Goal: Task Accomplishment & Management: Use online tool/utility

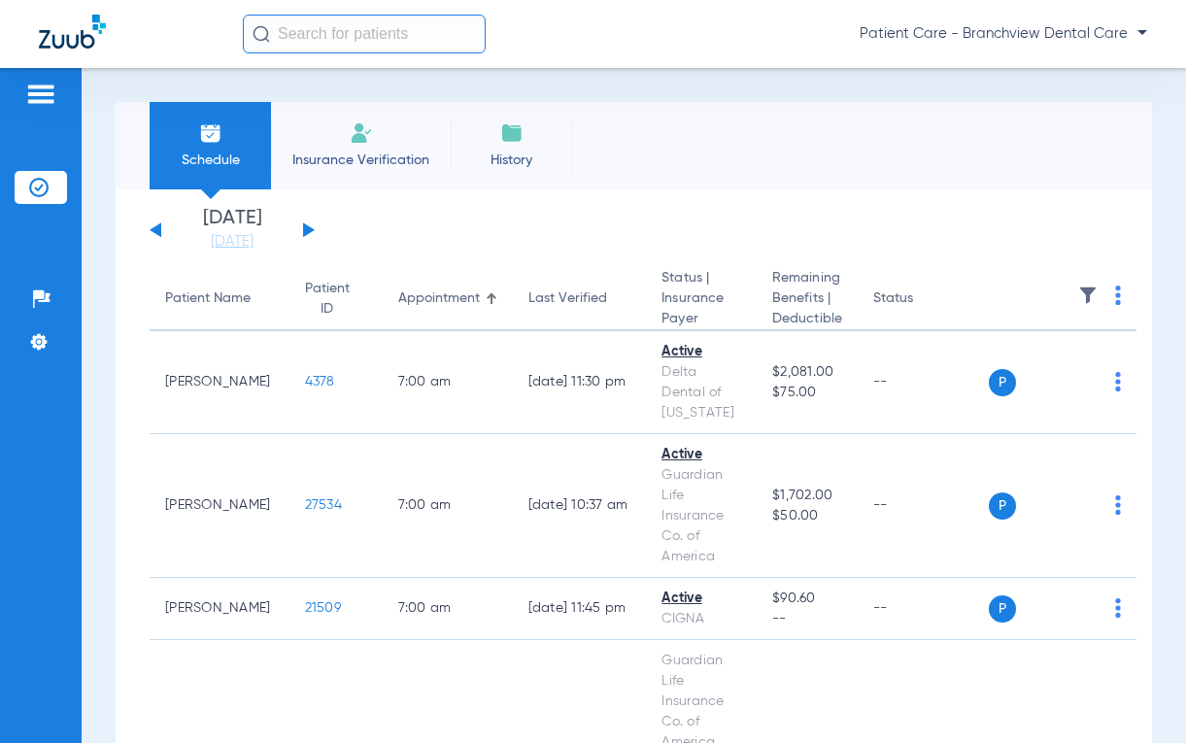
click at [791, 177] on div "Schedule Insurance Verification History Last Appt. Sync Time: Today - 11:23 AM" at bounding box center [634, 145] width 1037 height 87
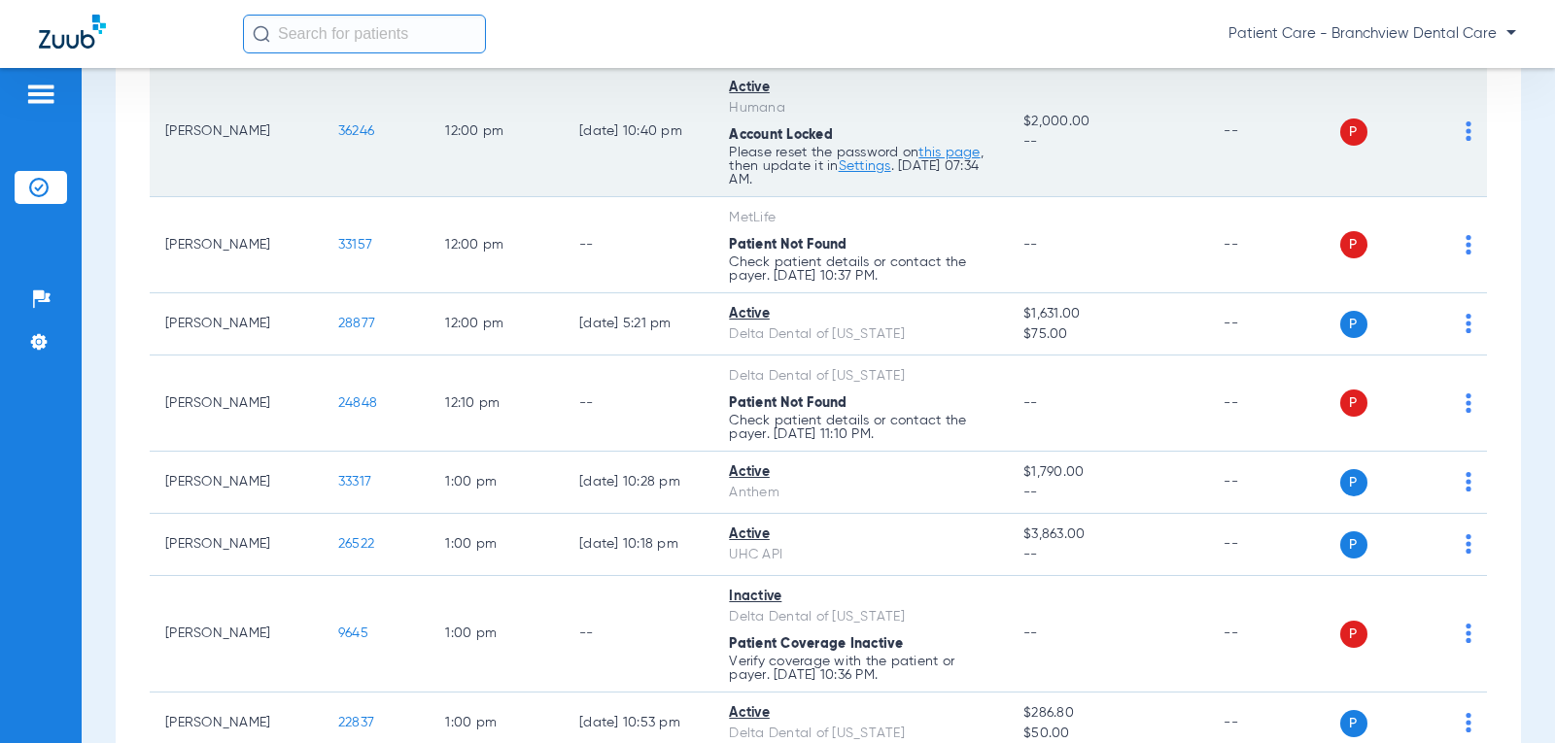
scroll to position [3984, 0]
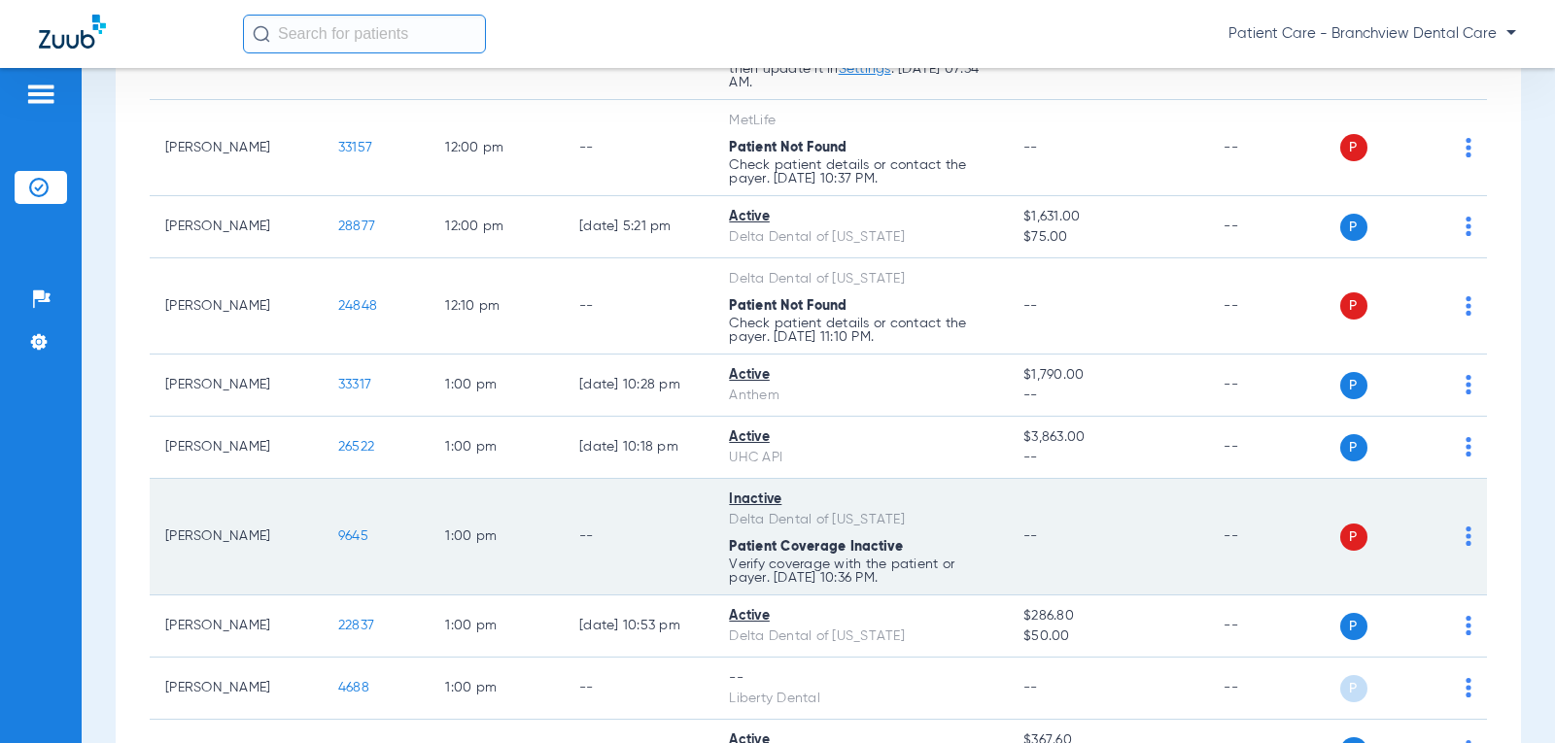
click at [1185, 535] on img at bounding box center [1468, 536] width 6 height 19
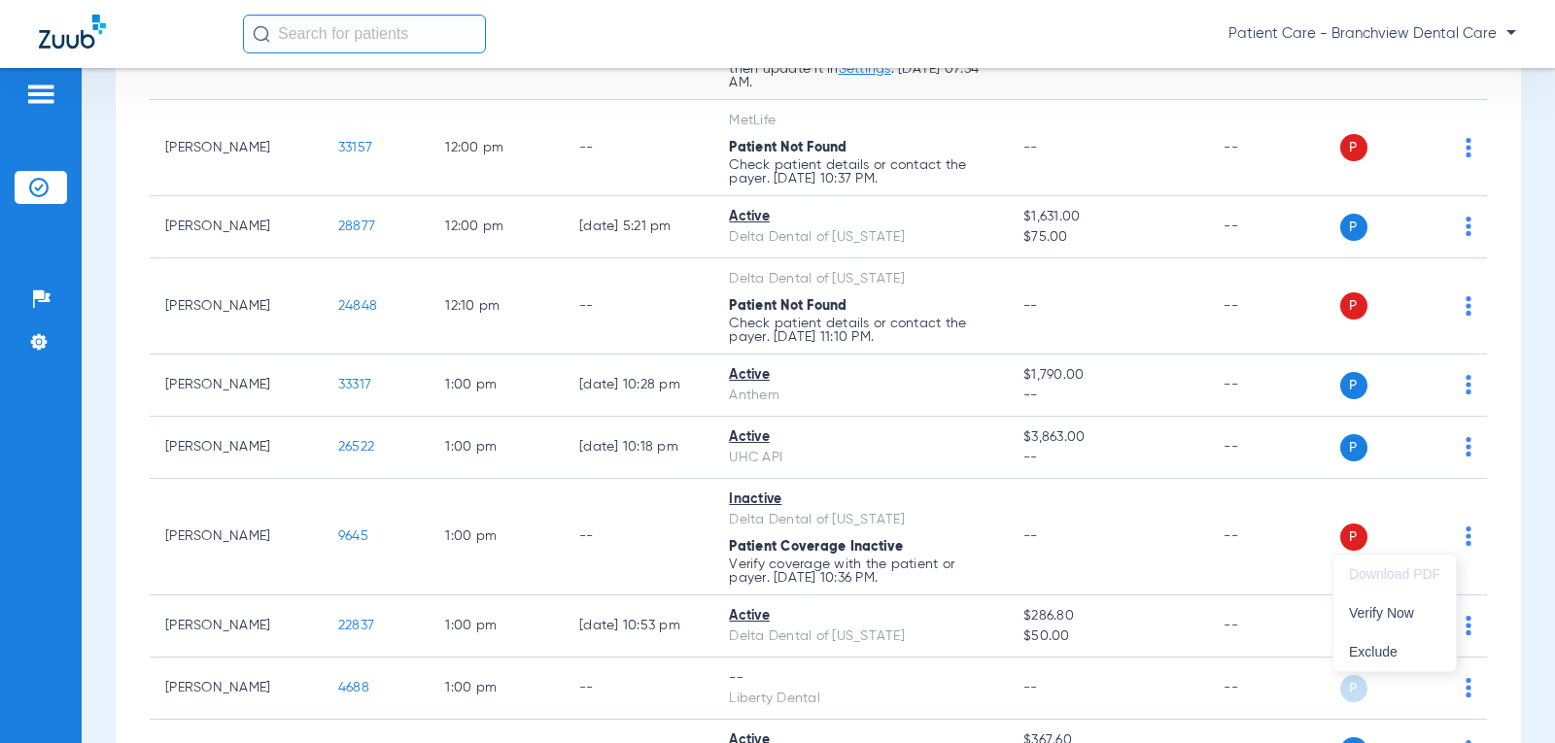
click at [330, 541] on div at bounding box center [777, 371] width 1555 height 743
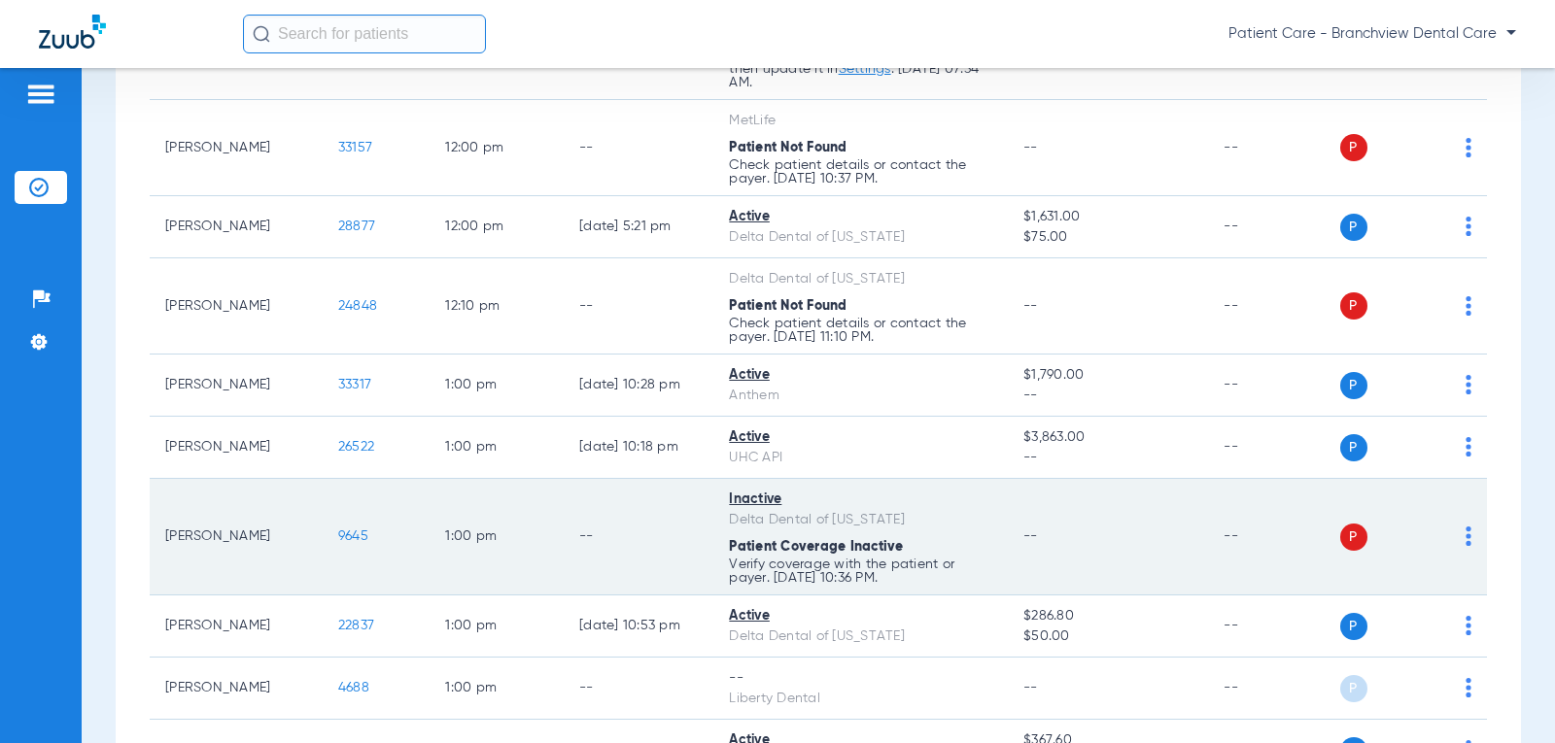
click at [338, 539] on span "9645" at bounding box center [353, 537] width 30 height 14
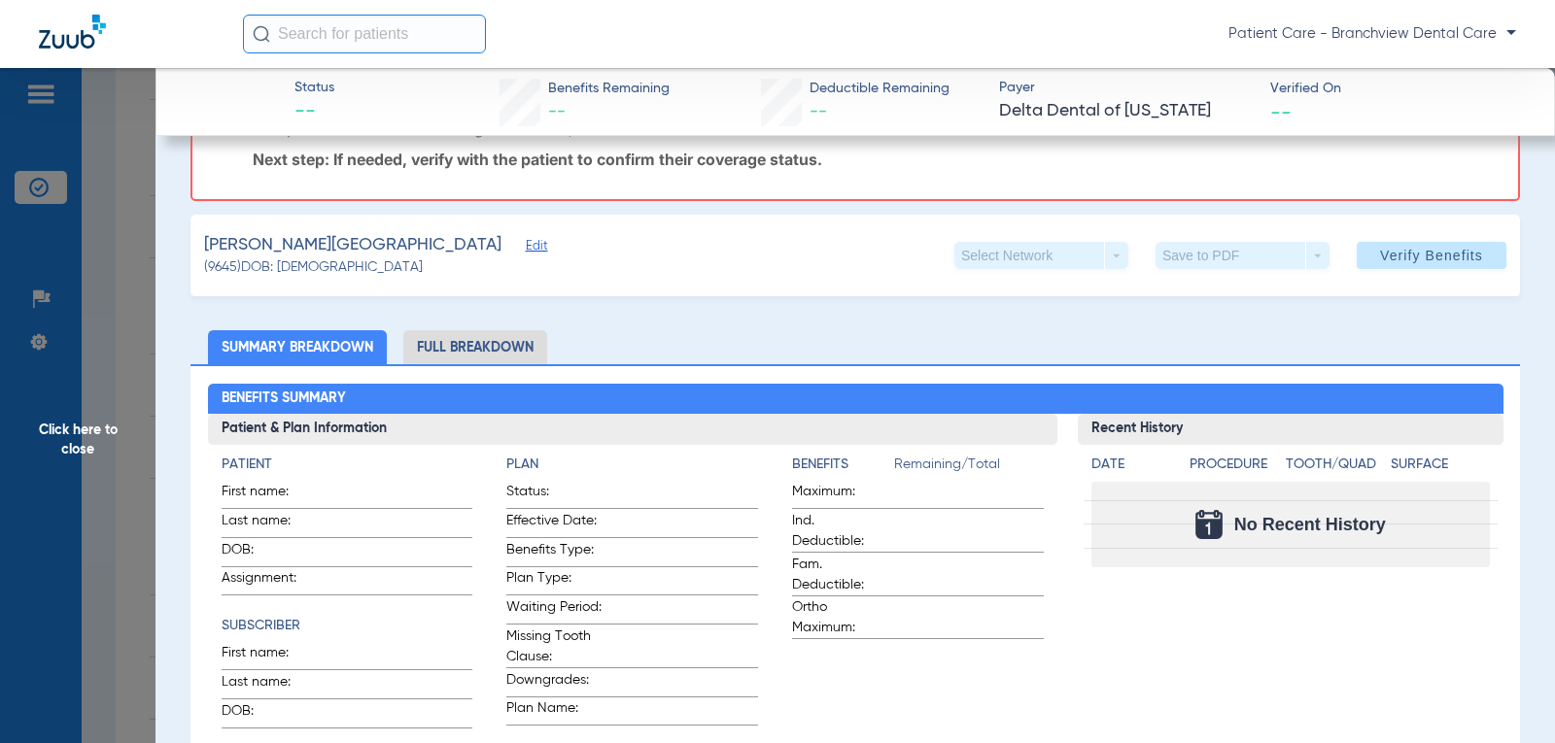
scroll to position [0, 0]
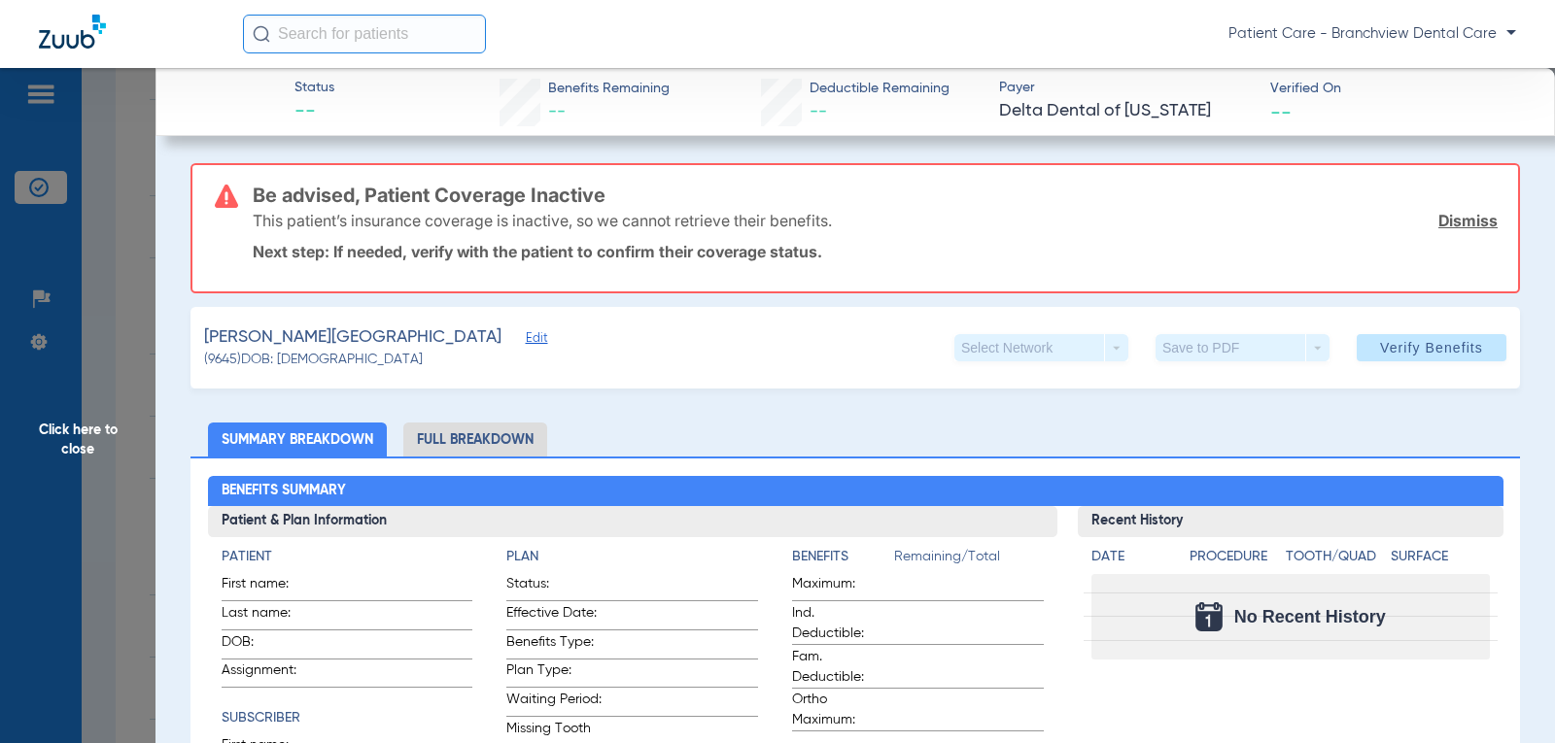
click at [74, 434] on span "Click here to close" at bounding box center [77, 439] width 155 height 743
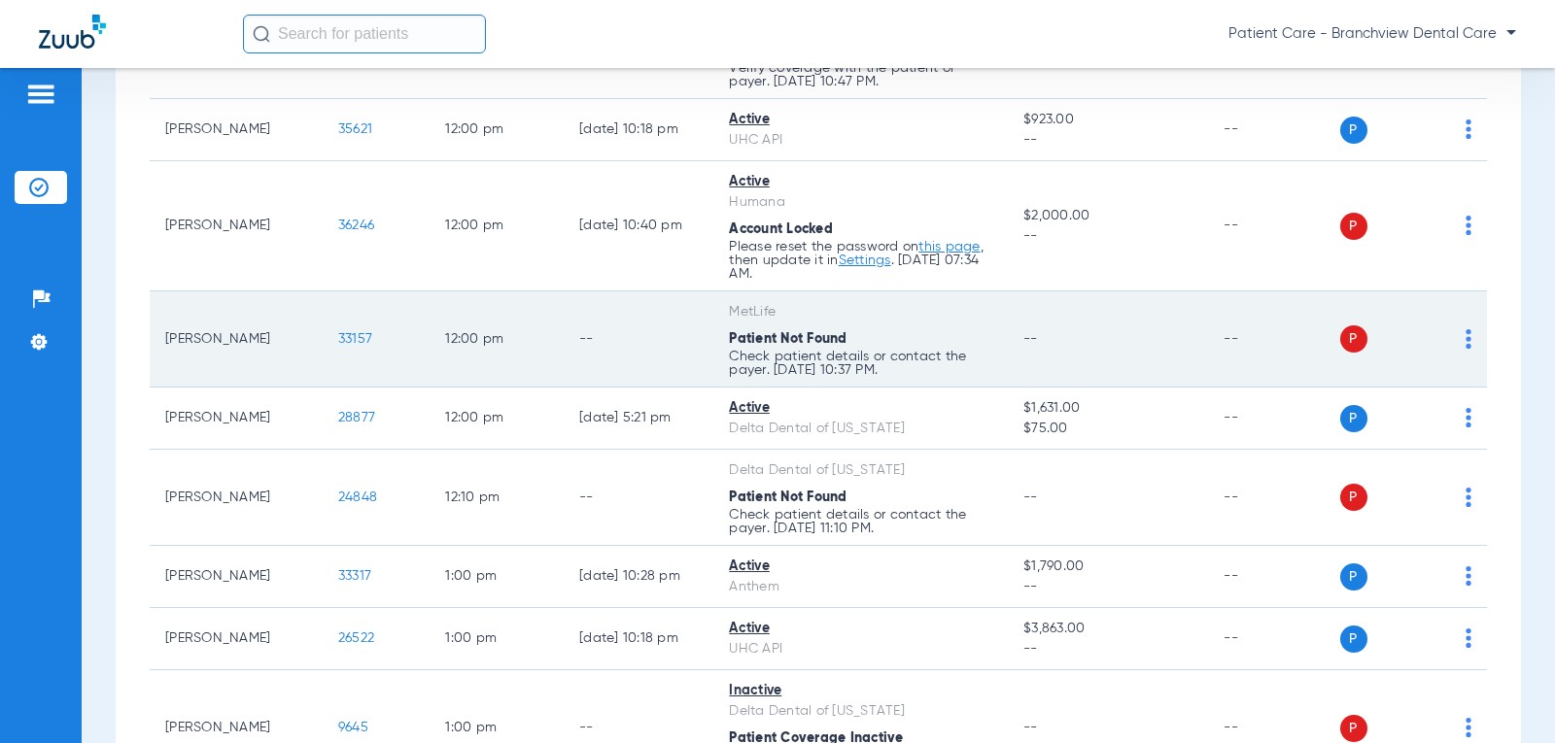
scroll to position [3827, 0]
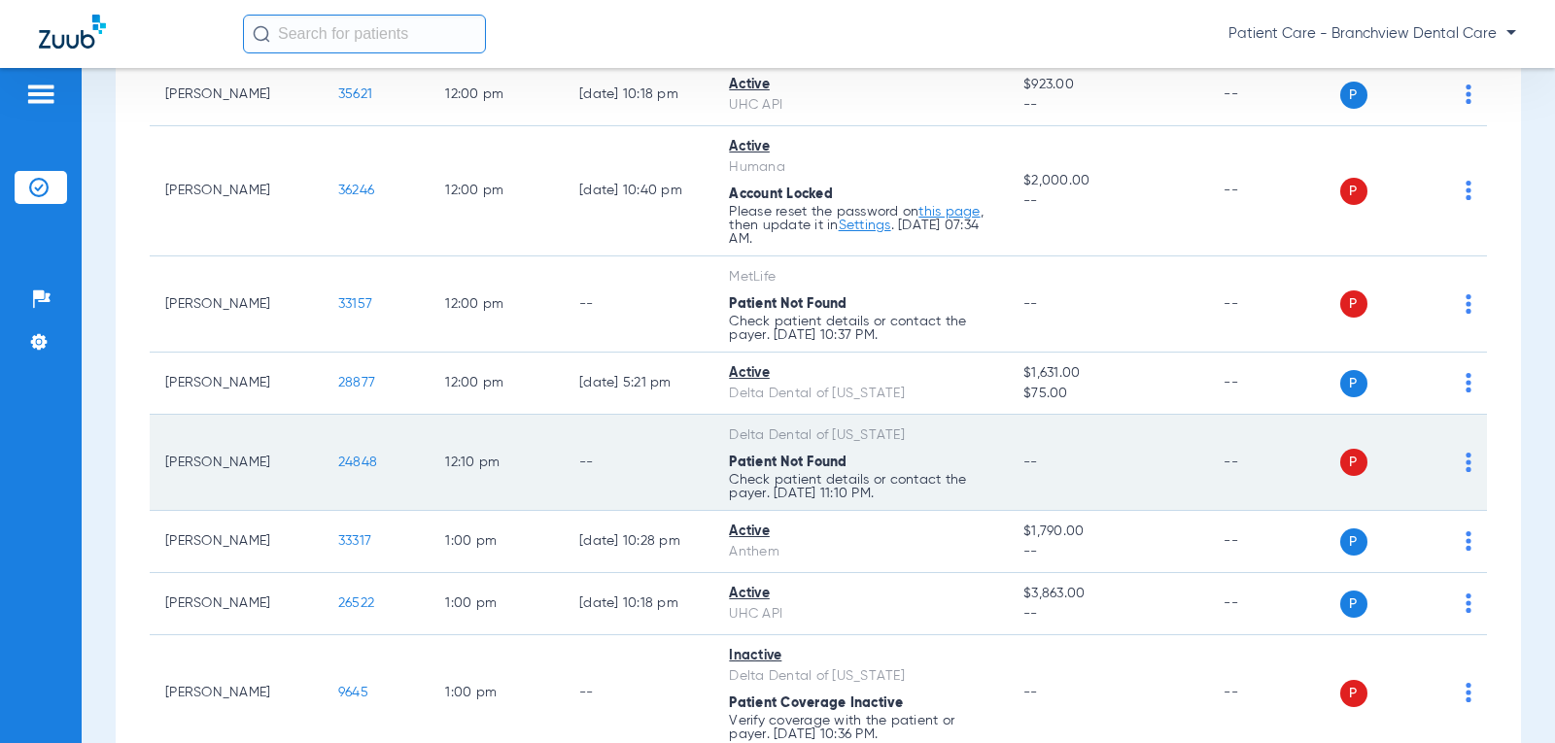
click at [1185, 463] on img at bounding box center [1468, 462] width 6 height 19
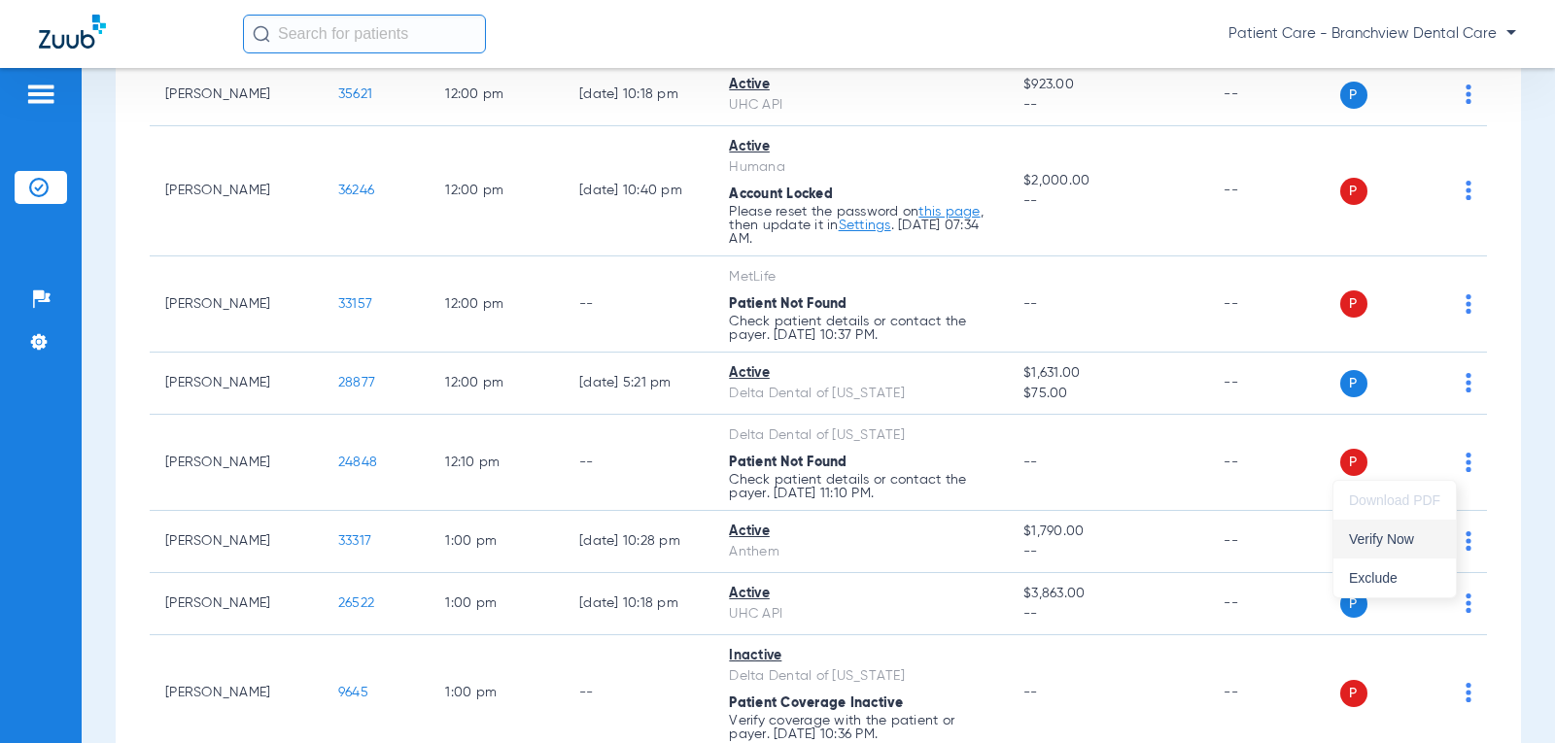
click at [1185, 544] on span "Verify Now" at bounding box center [1394, 539] width 91 height 14
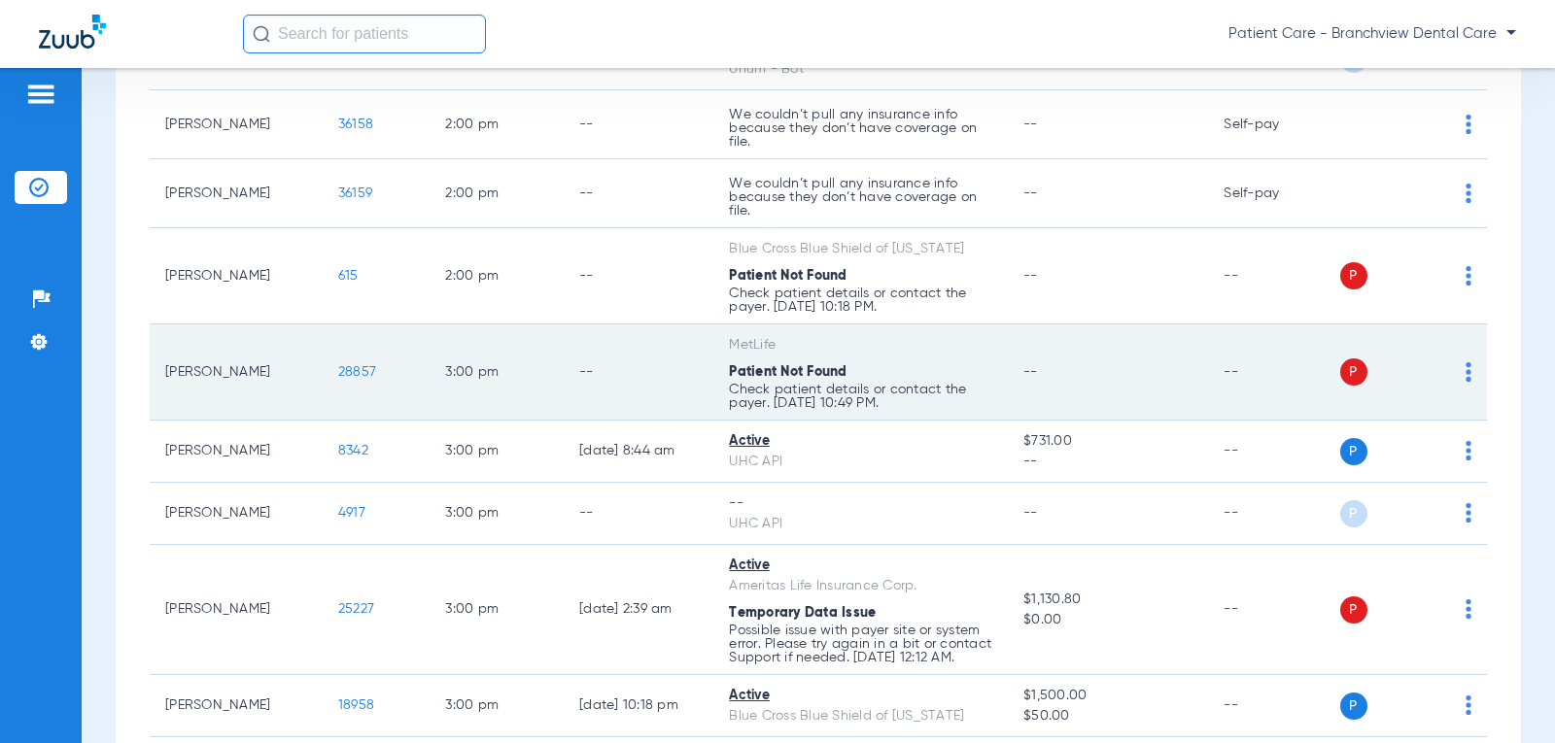
scroll to position [5090, 0]
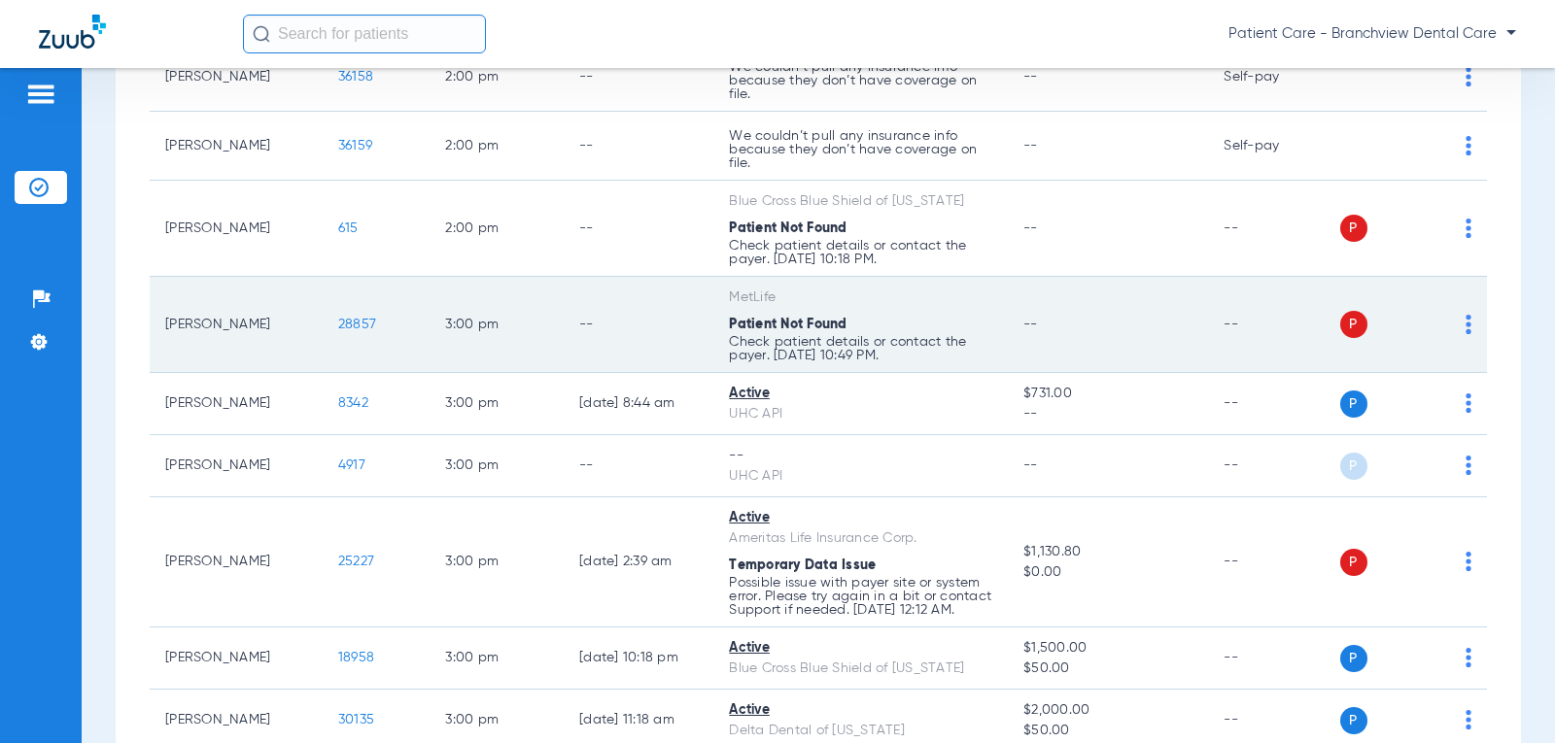
click at [338, 331] on span "28857" at bounding box center [357, 325] width 38 height 14
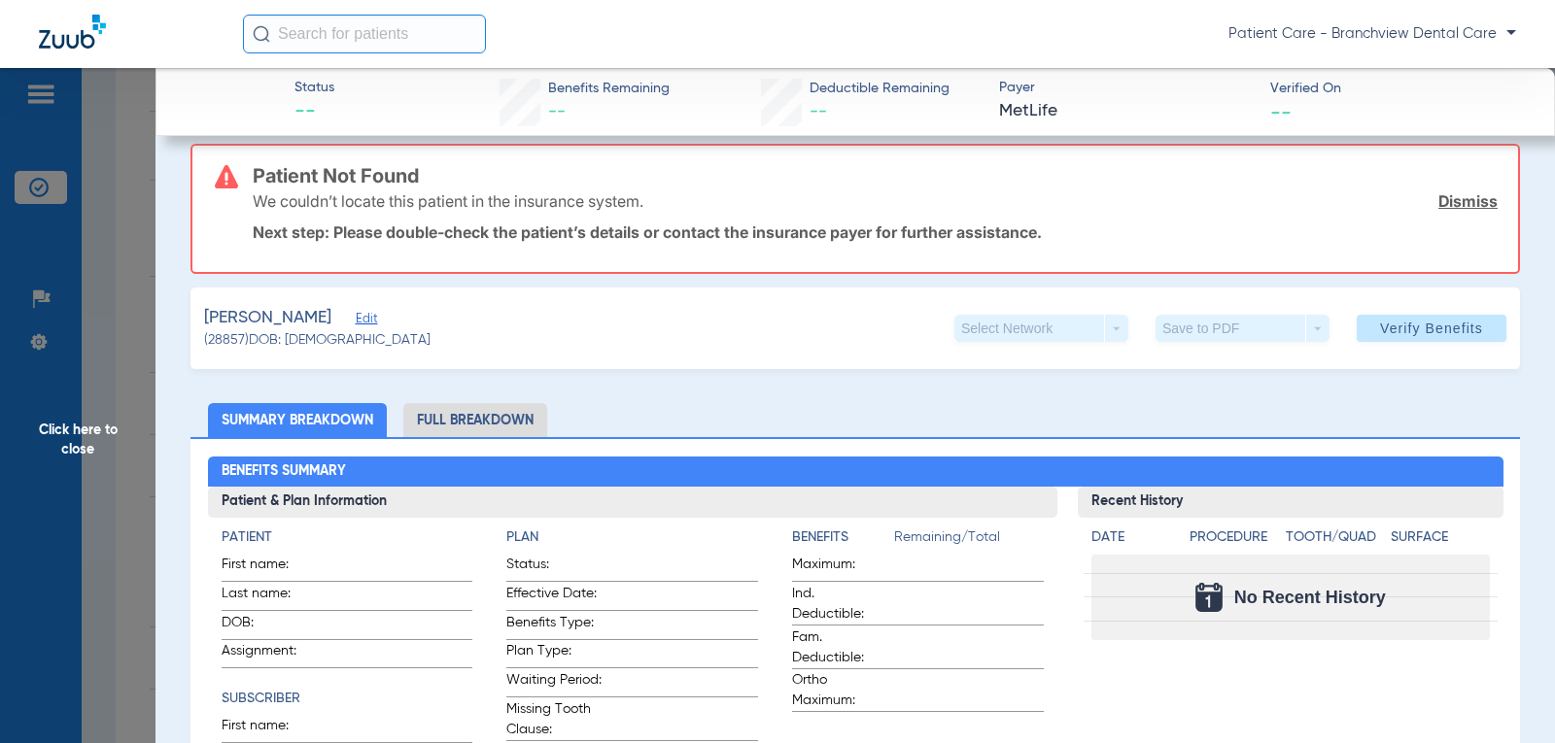
scroll to position [0, 0]
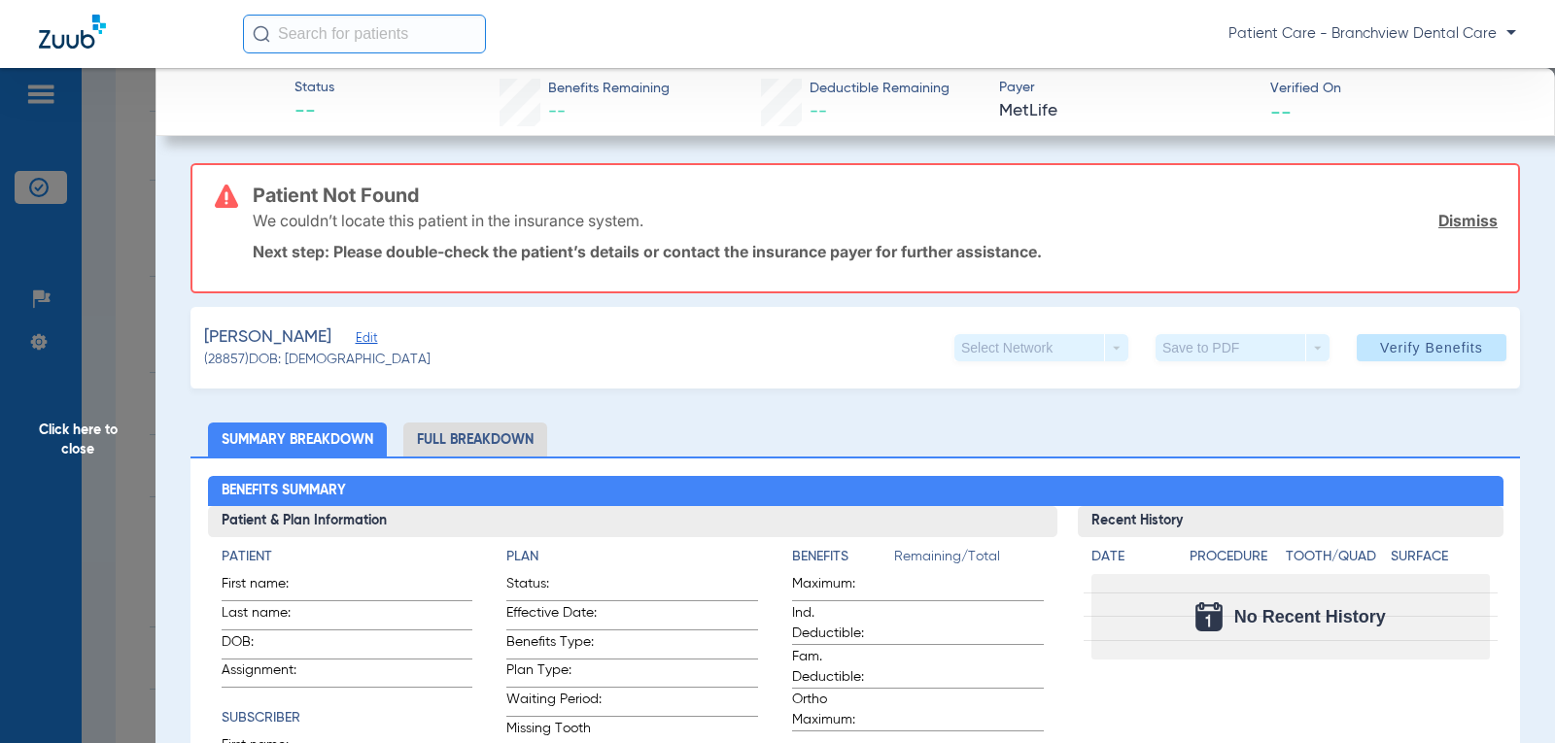
click at [60, 462] on span "Click here to close" at bounding box center [77, 439] width 155 height 743
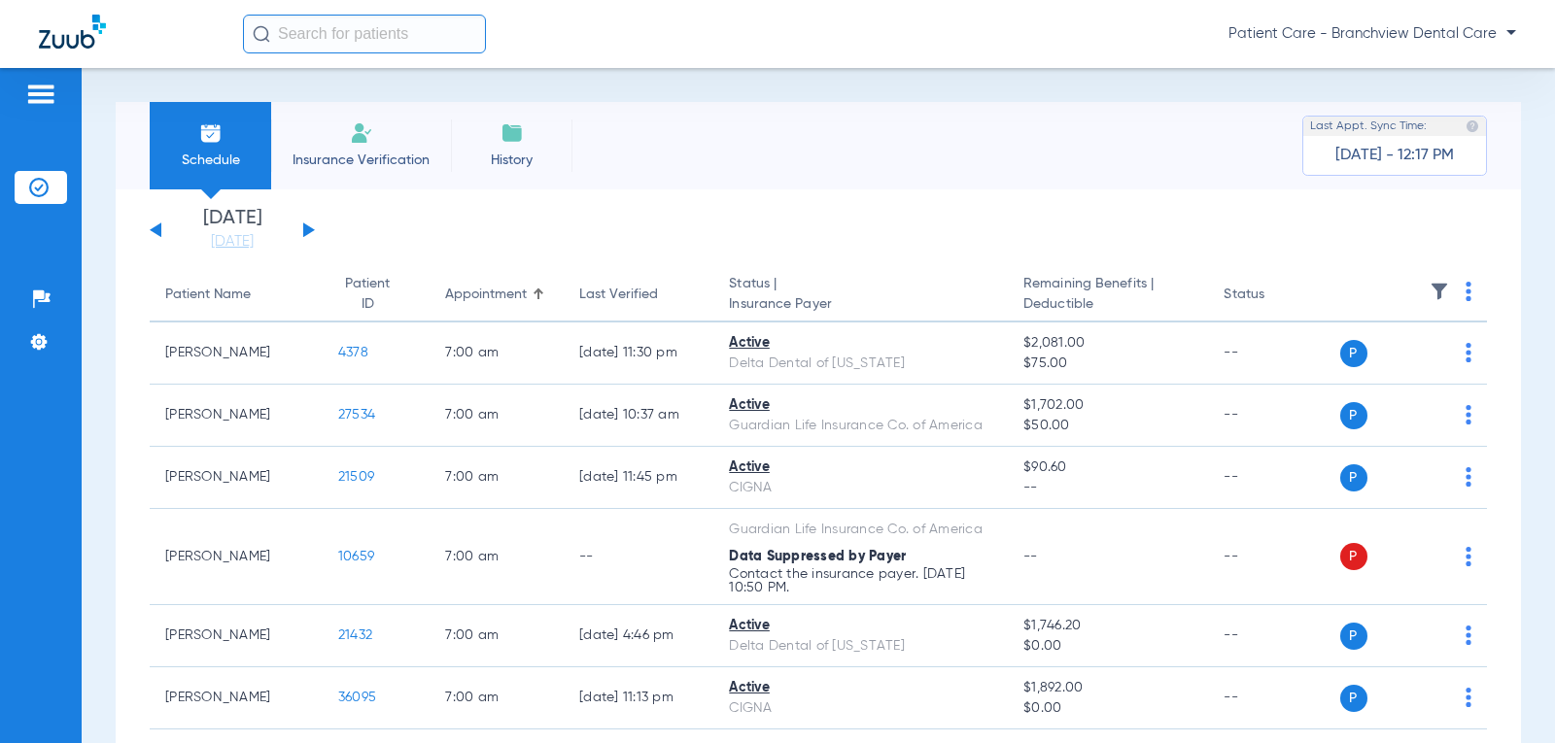
click at [311, 232] on button at bounding box center [309, 229] width 12 height 15
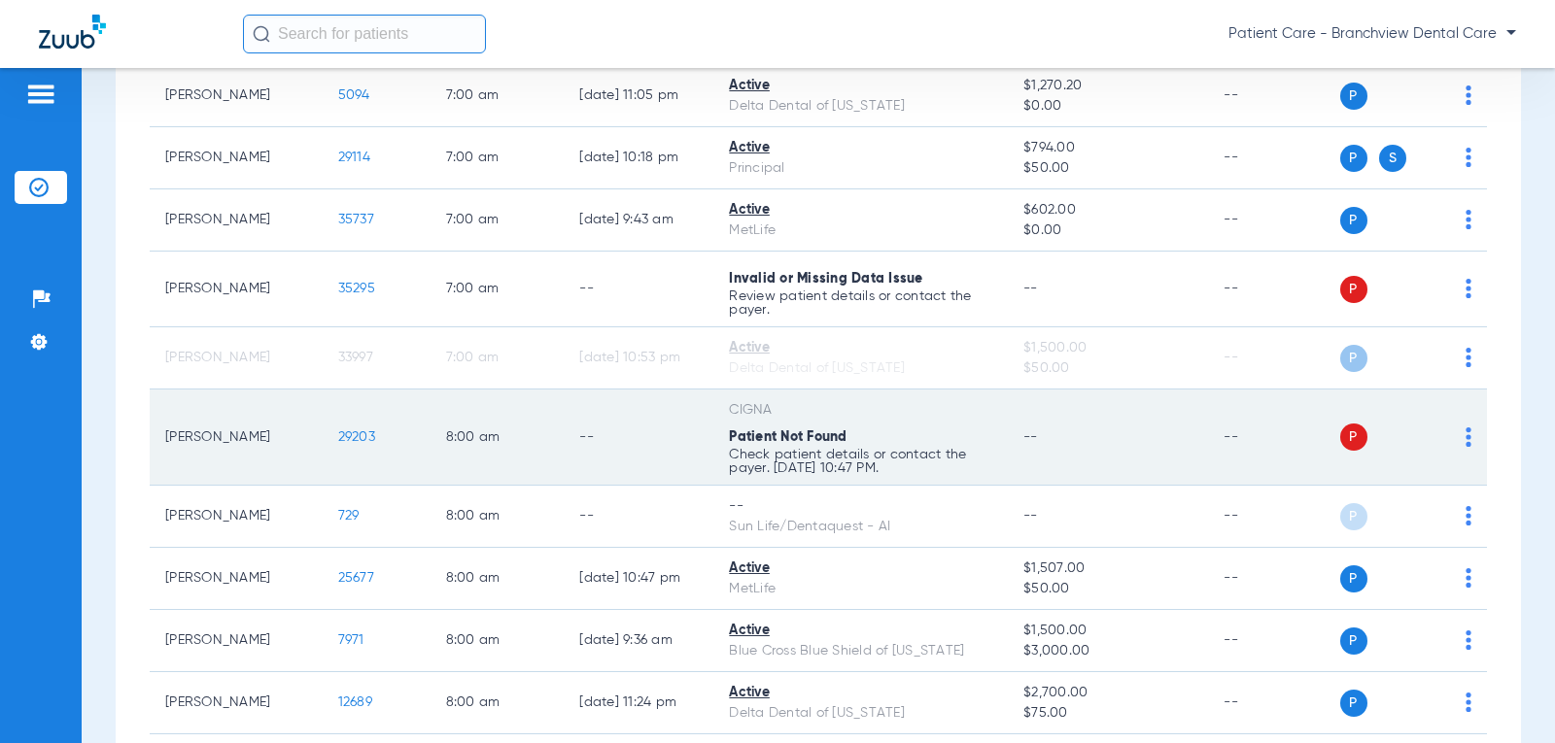
scroll to position [291, 0]
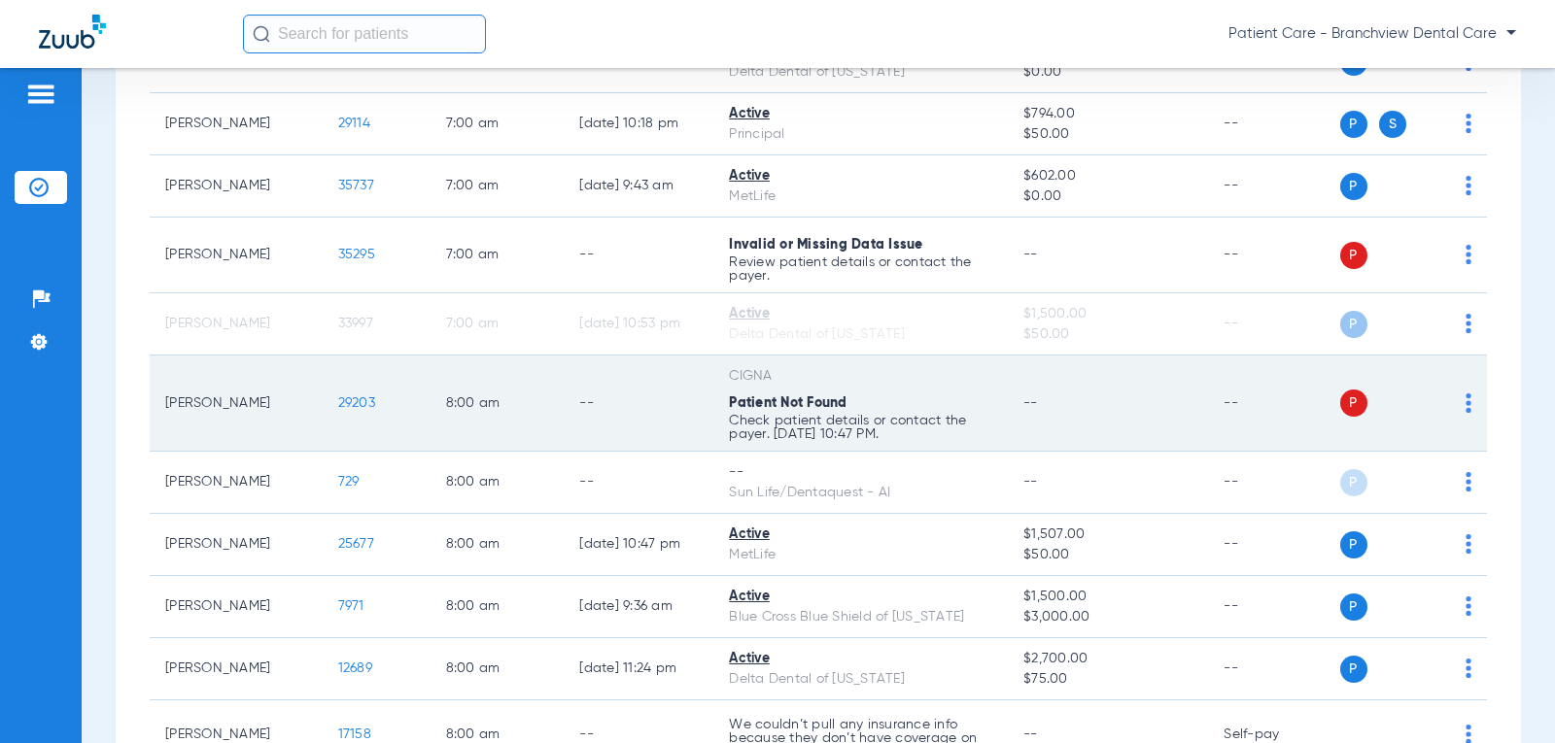
click at [1185, 407] on span "P" at bounding box center [1353, 403] width 27 height 27
click at [1185, 399] on img at bounding box center [1468, 403] width 6 height 19
click at [803, 392] on div at bounding box center [777, 371] width 1555 height 743
click at [341, 401] on span "29203" at bounding box center [356, 403] width 37 height 14
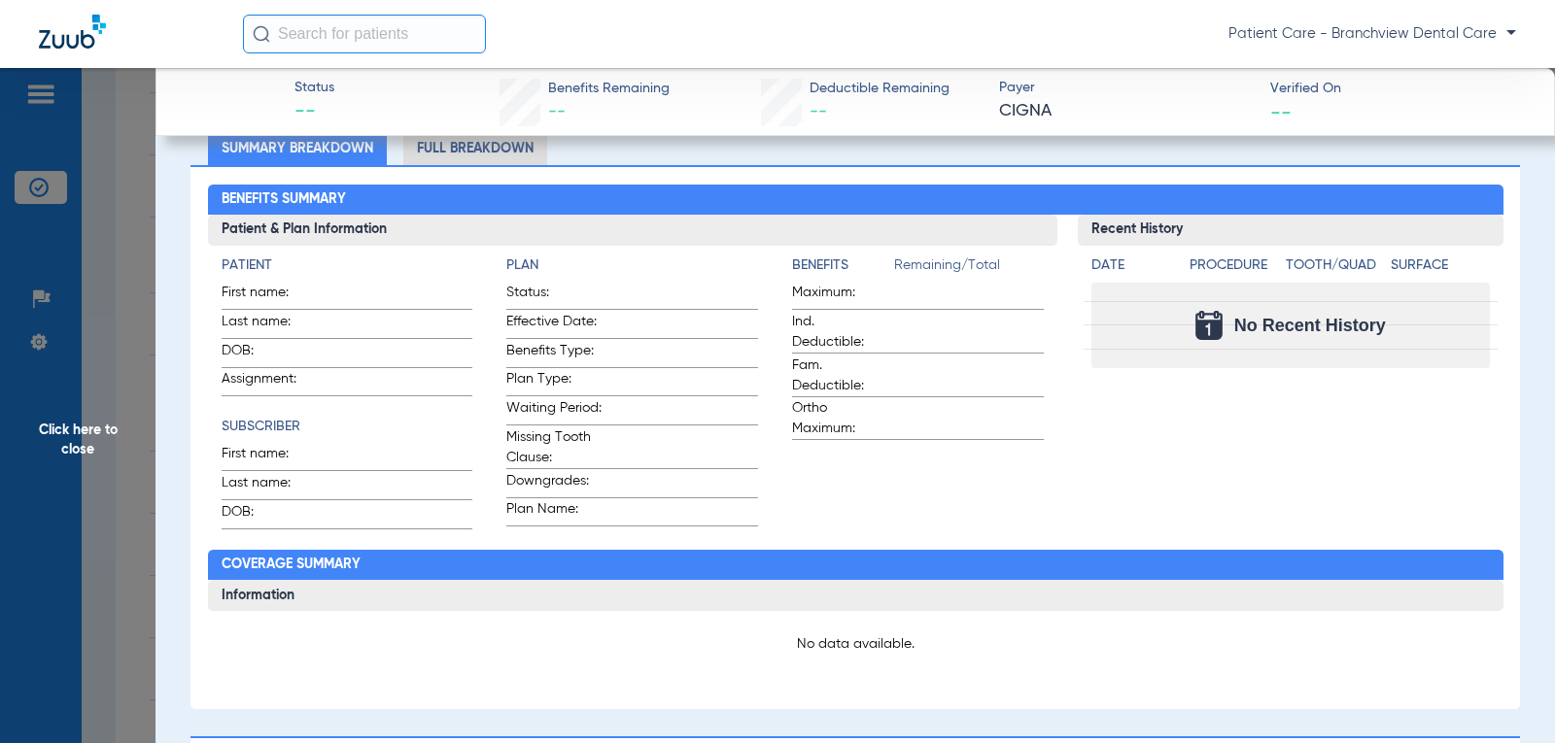
scroll to position [97, 0]
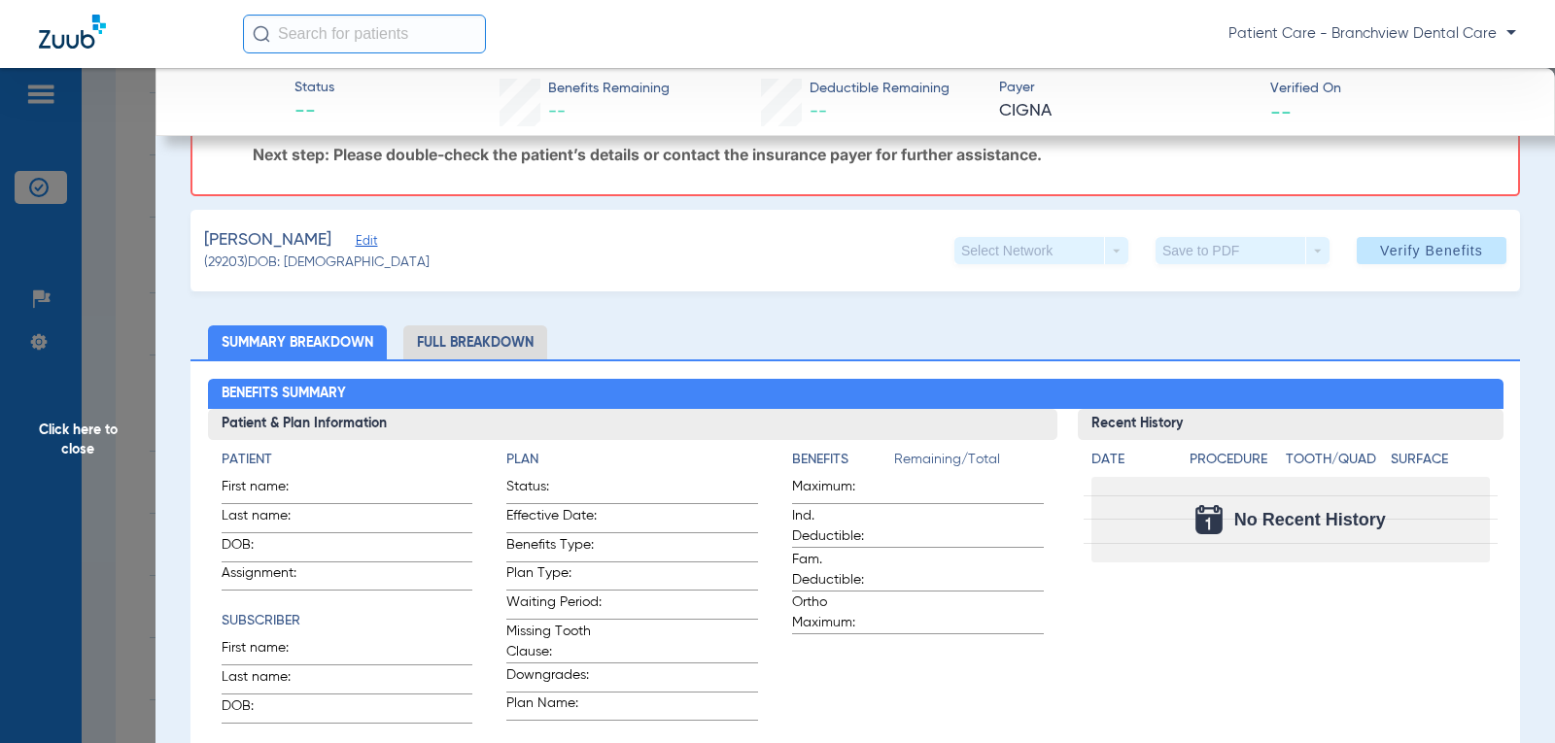
click at [361, 244] on span "Edit" at bounding box center [364, 243] width 17 height 18
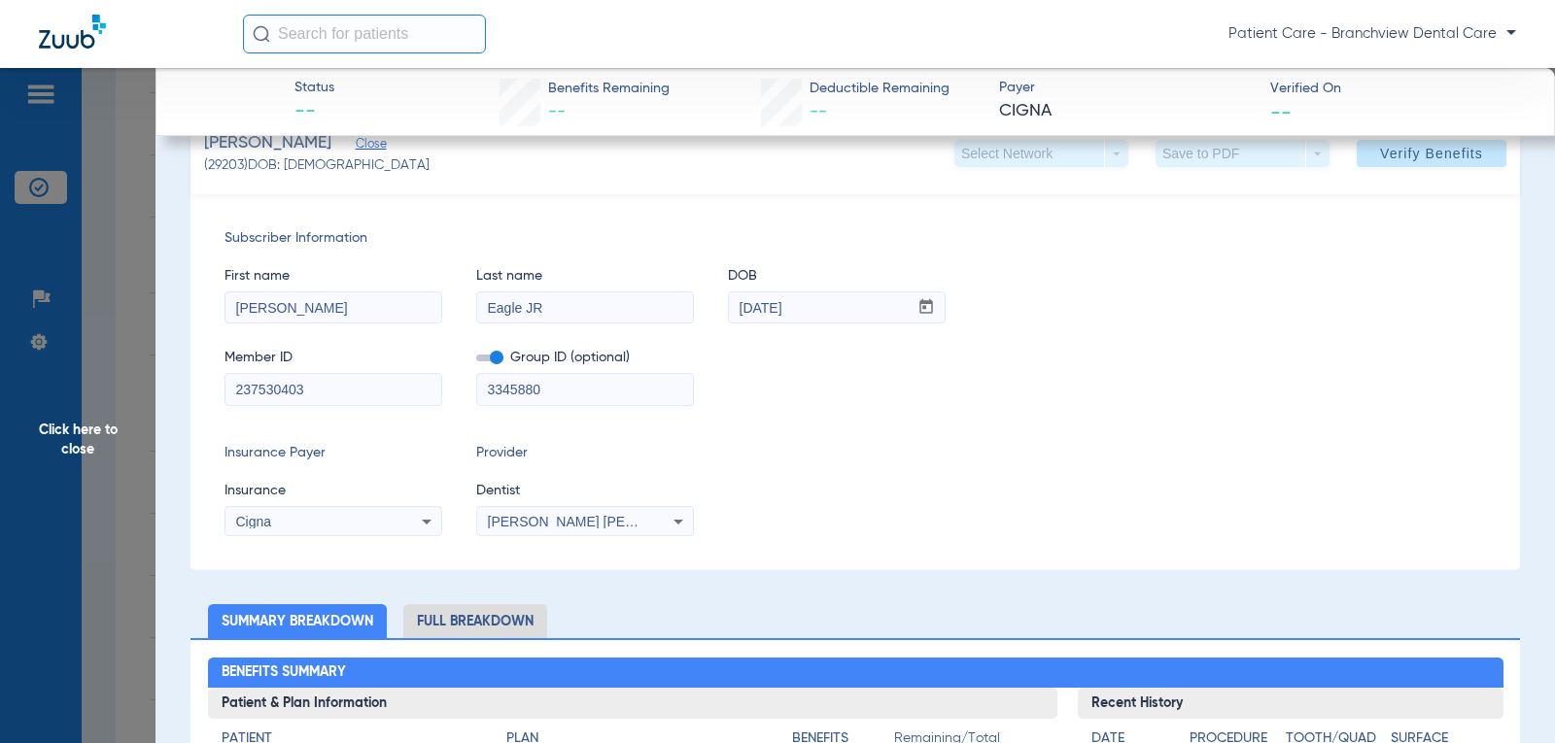
scroll to position [291, 0]
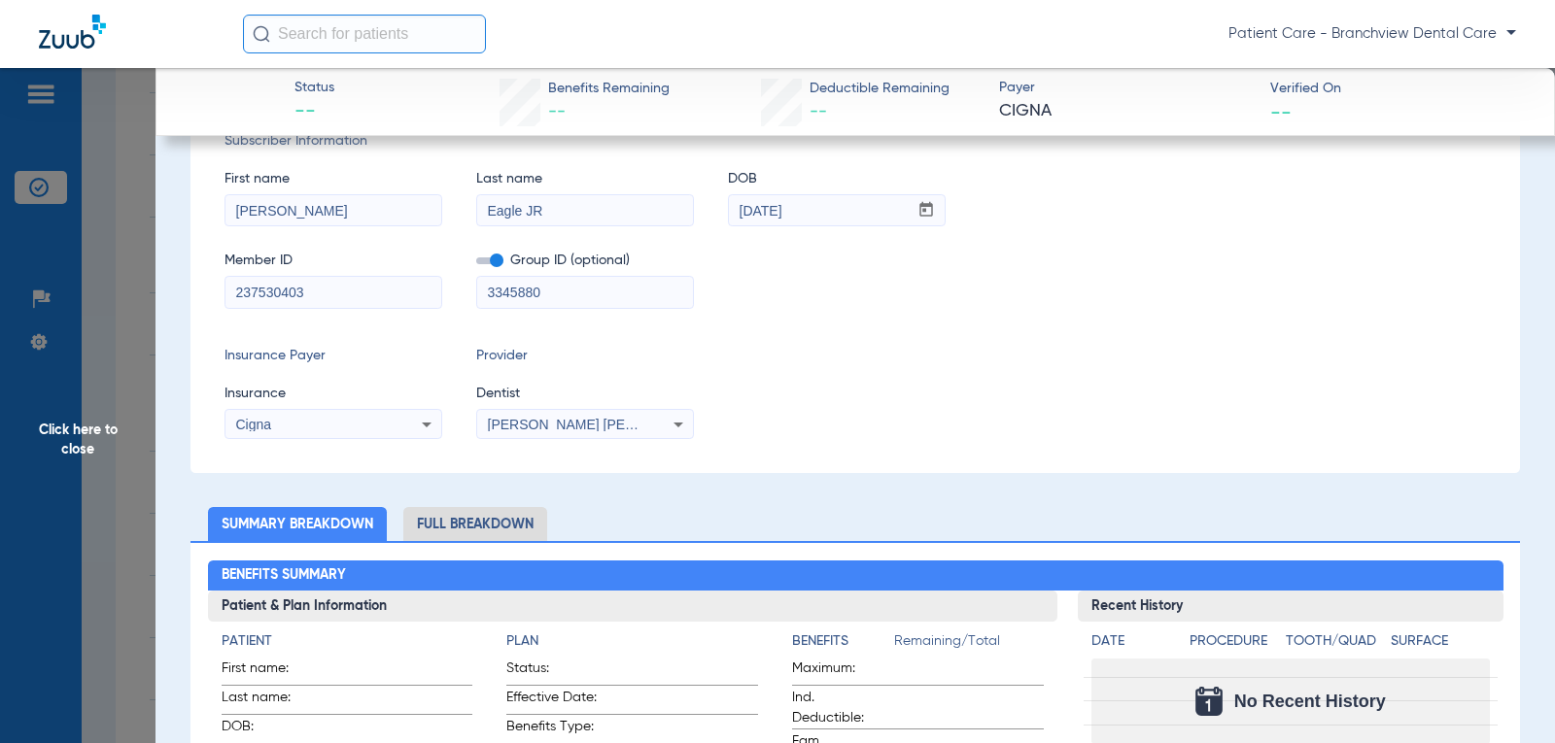
click at [344, 428] on div "Cigna" at bounding box center [314, 425] width 156 height 14
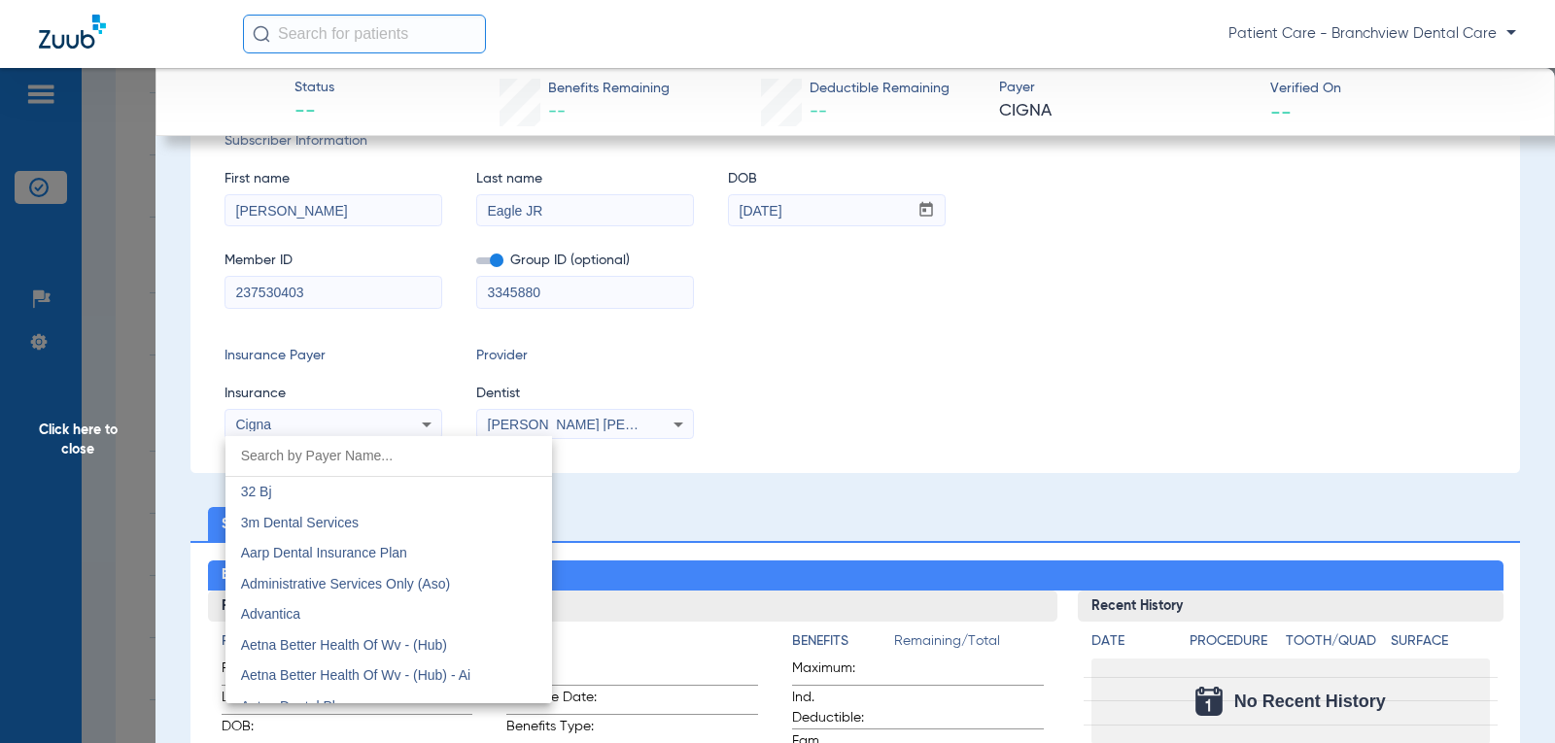
scroll to position [2682, 0]
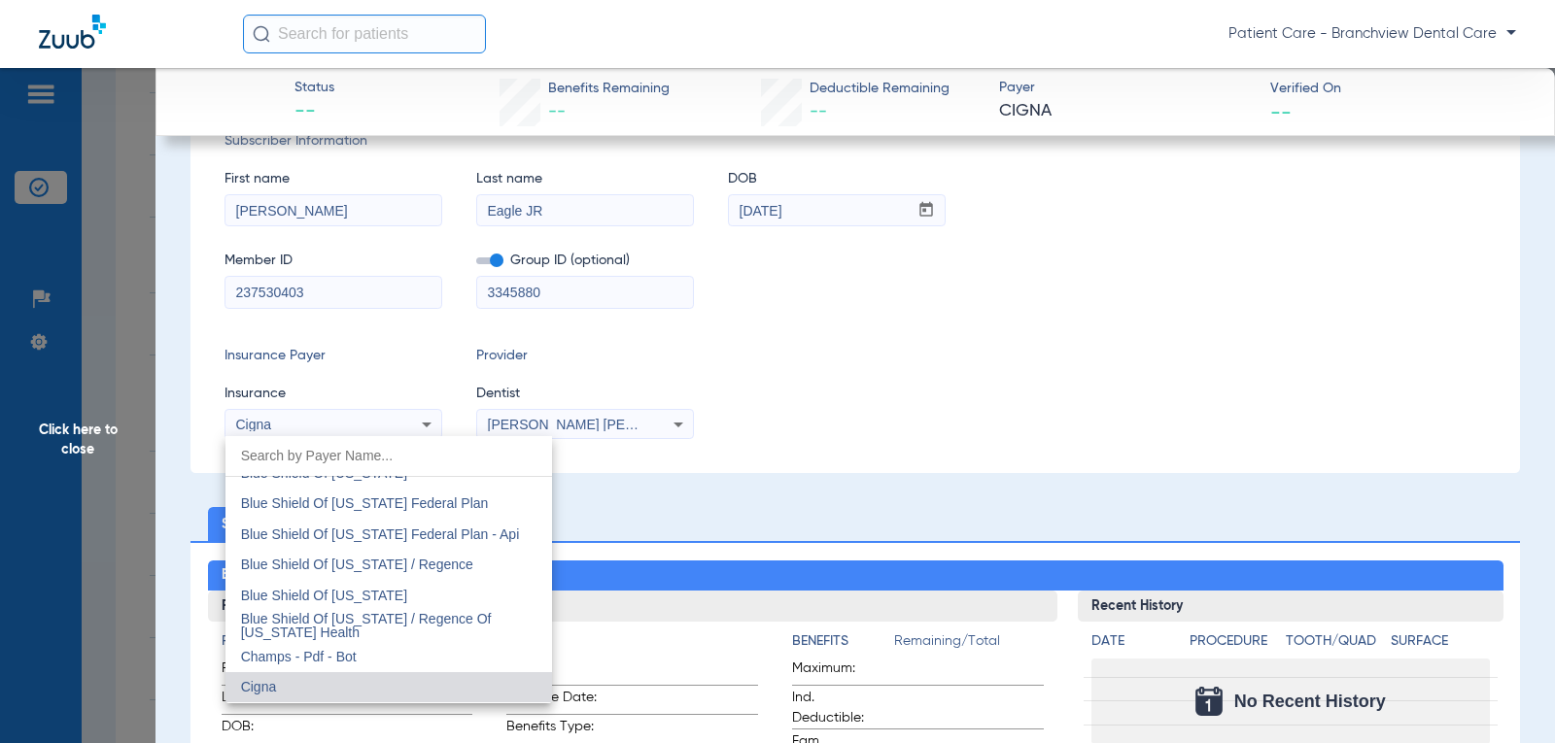
click at [742, 314] on div at bounding box center [777, 371] width 1555 height 743
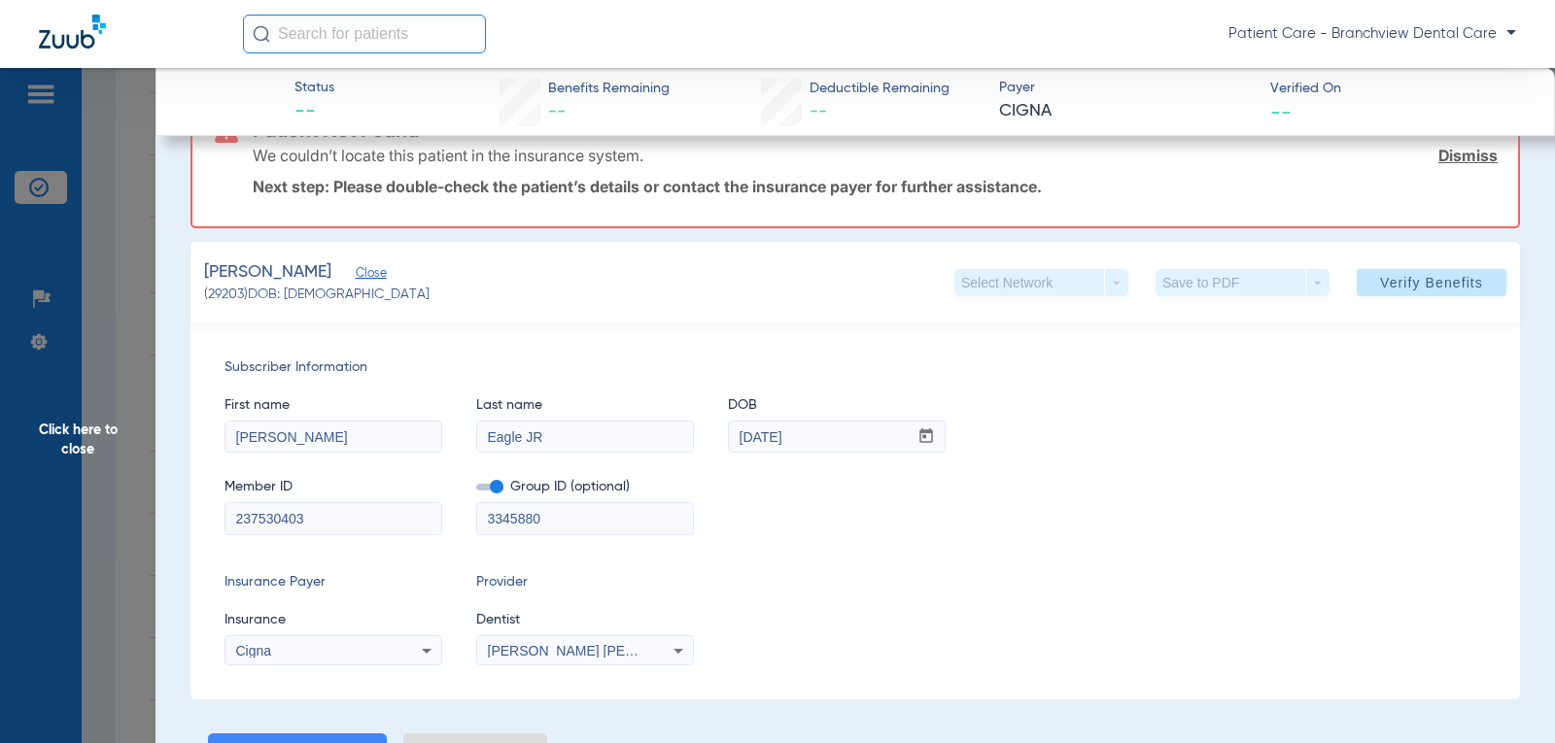
scroll to position [97, 0]
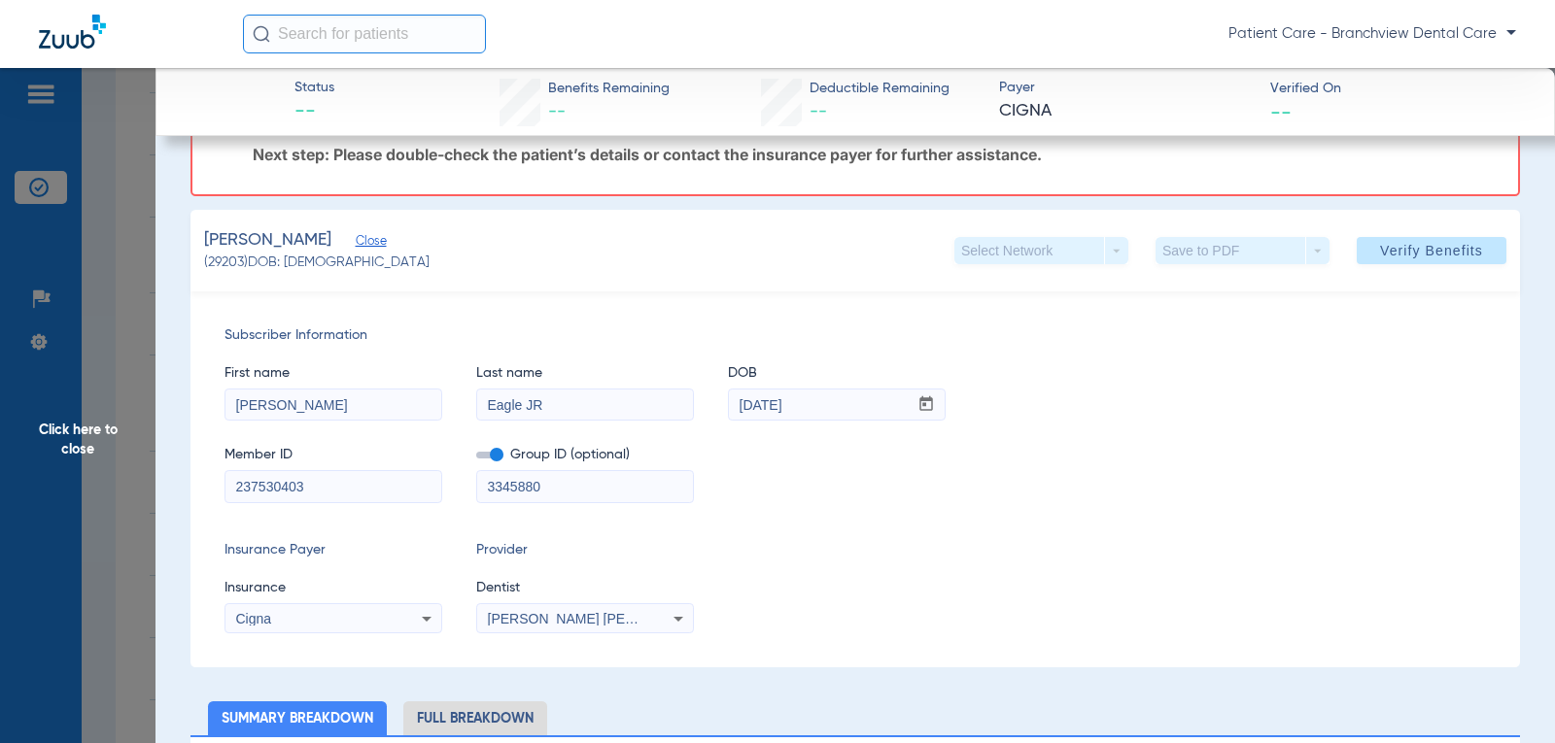
click at [330, 481] on input "237530403" at bounding box center [333, 486] width 216 height 31
drag, startPoint x: 289, startPoint y: 486, endPoint x: 154, endPoint y: 474, distance: 135.6
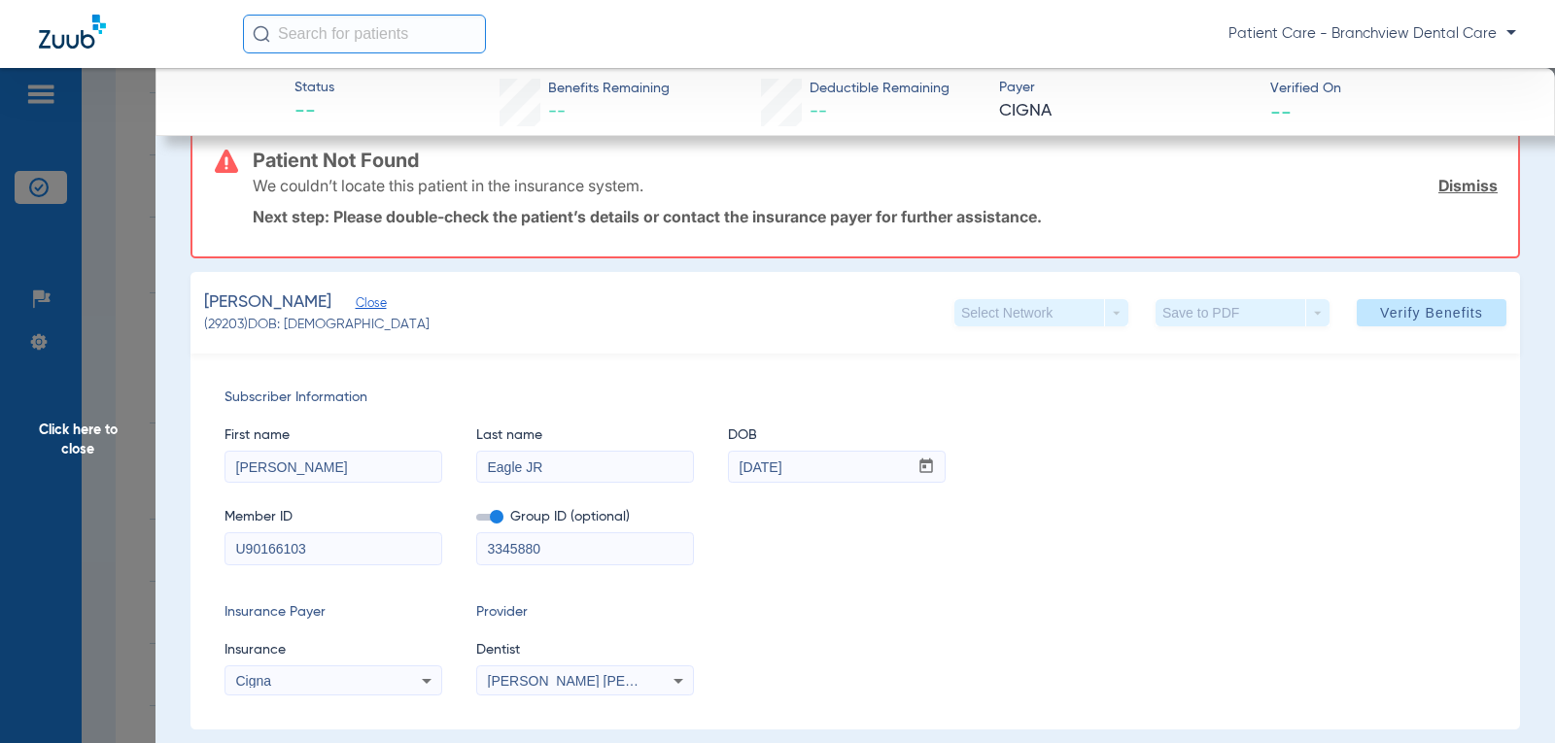
scroll to position [0, 0]
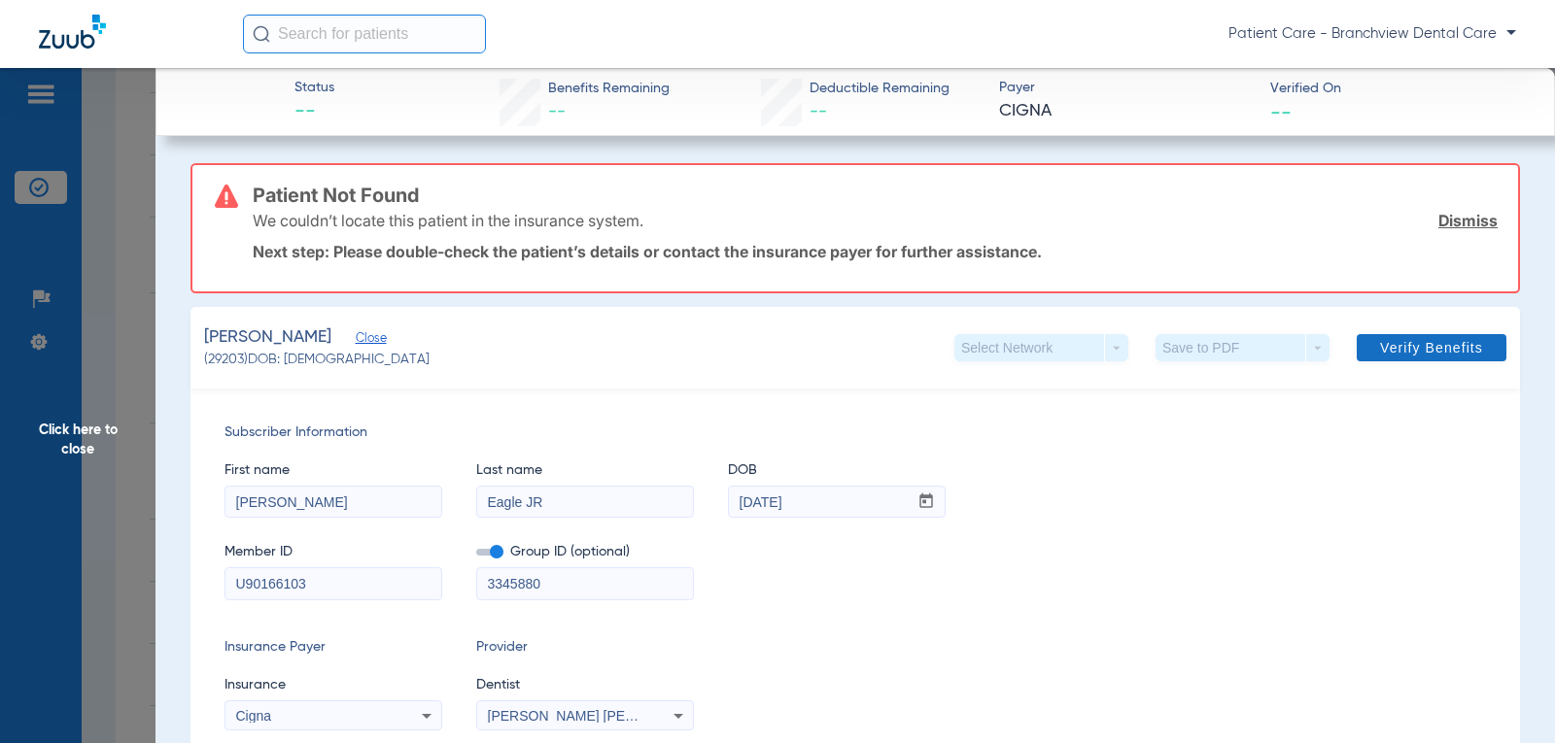
type input "U90166103"
click at [1185, 340] on span "Verify Benefits" at bounding box center [1431, 348] width 103 height 16
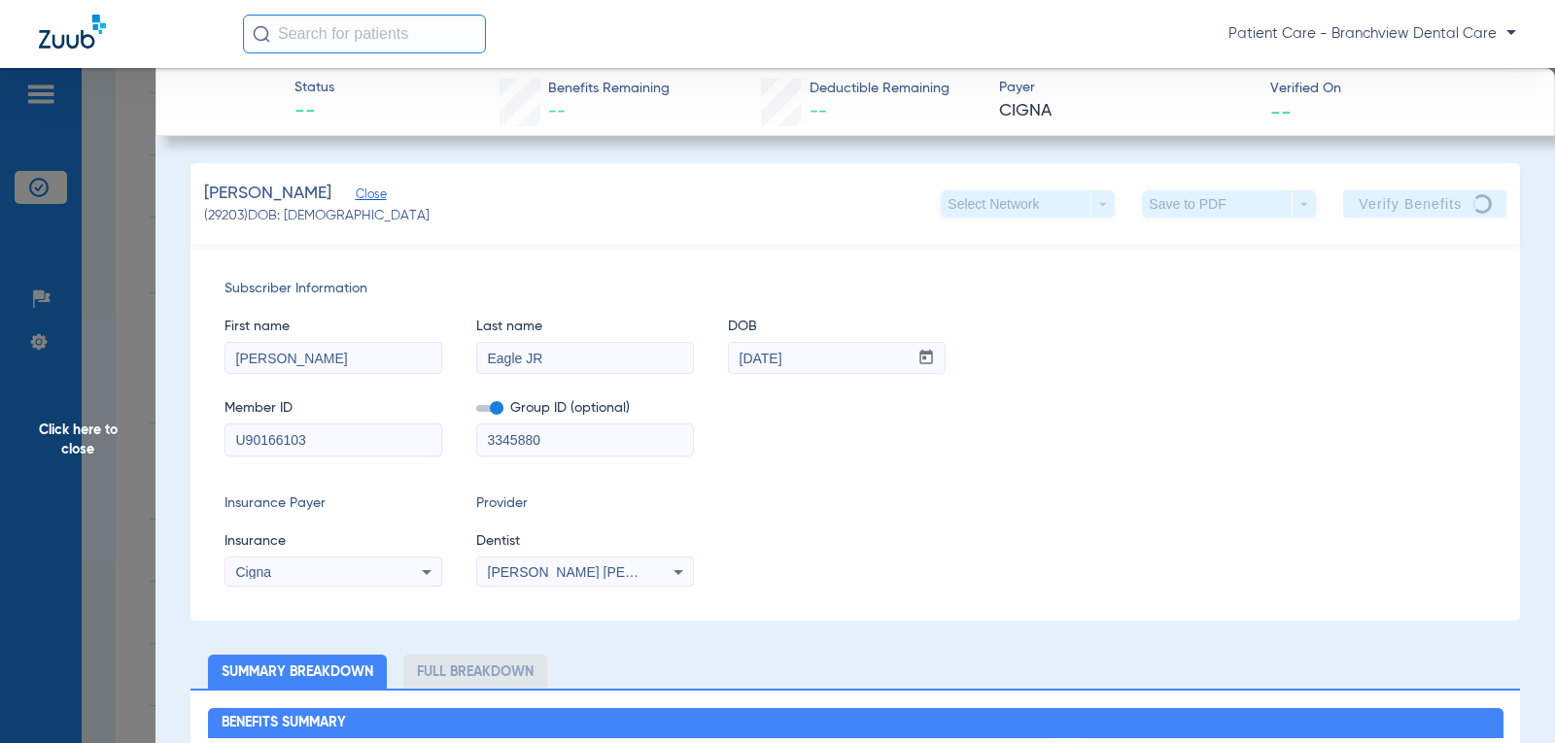
click at [87, 428] on span "Click here to close" at bounding box center [77, 439] width 155 height 743
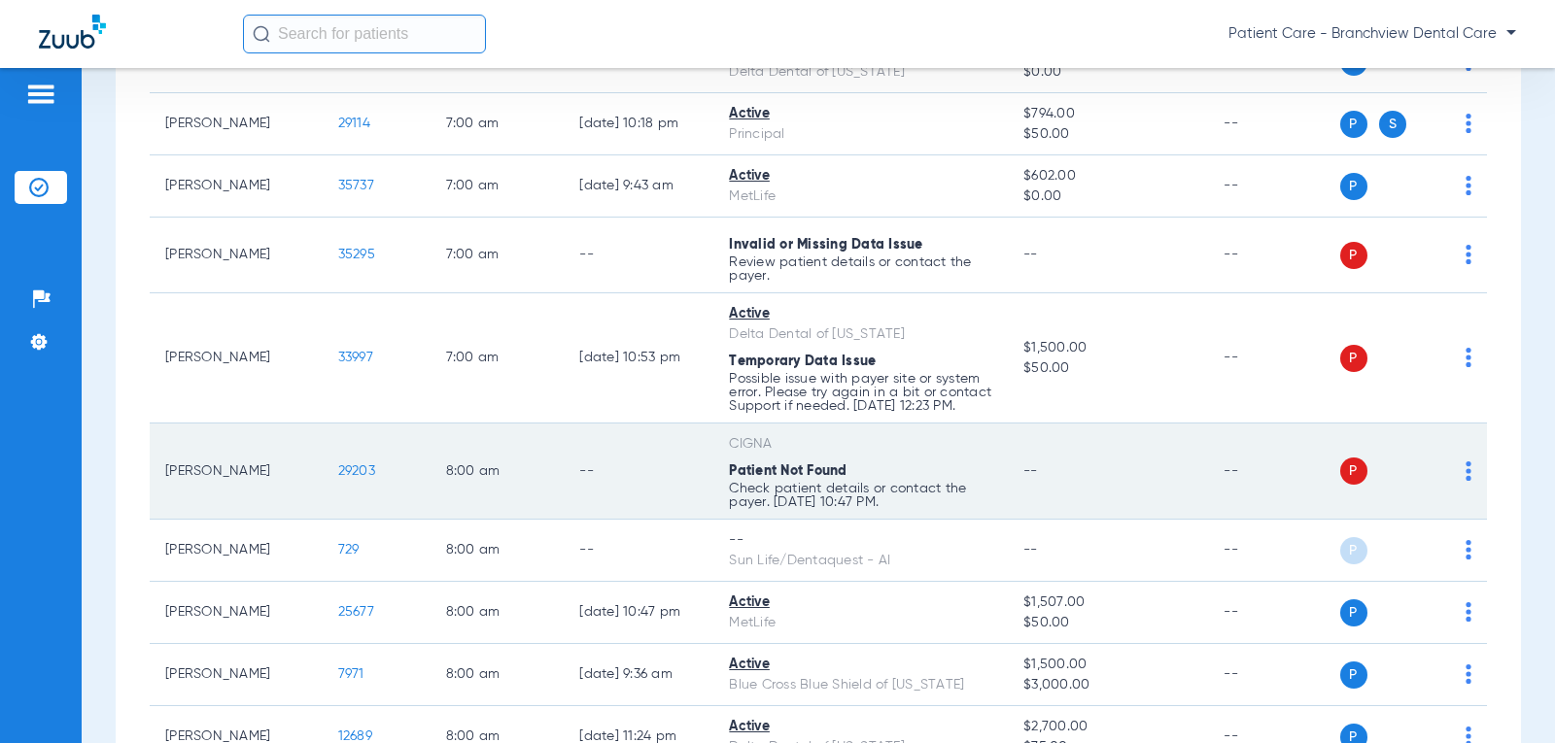
click at [1185, 482] on div "P S" at bounding box center [1406, 471] width 132 height 27
click at [1185, 483] on div "P S" at bounding box center [1406, 471] width 132 height 27
click at [1185, 481] on img at bounding box center [1468, 471] width 6 height 19
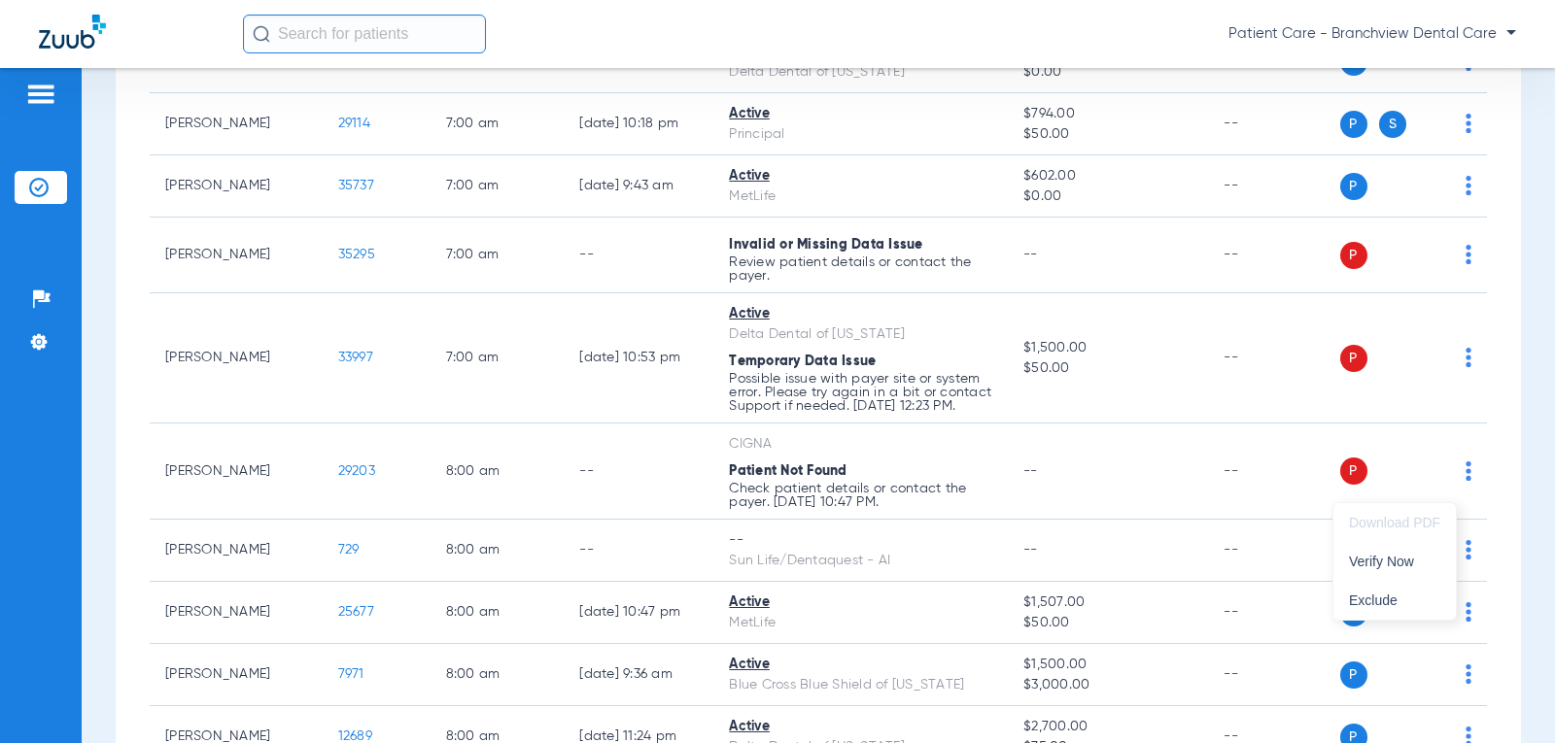
click at [764, 448] on div at bounding box center [777, 371] width 1555 height 743
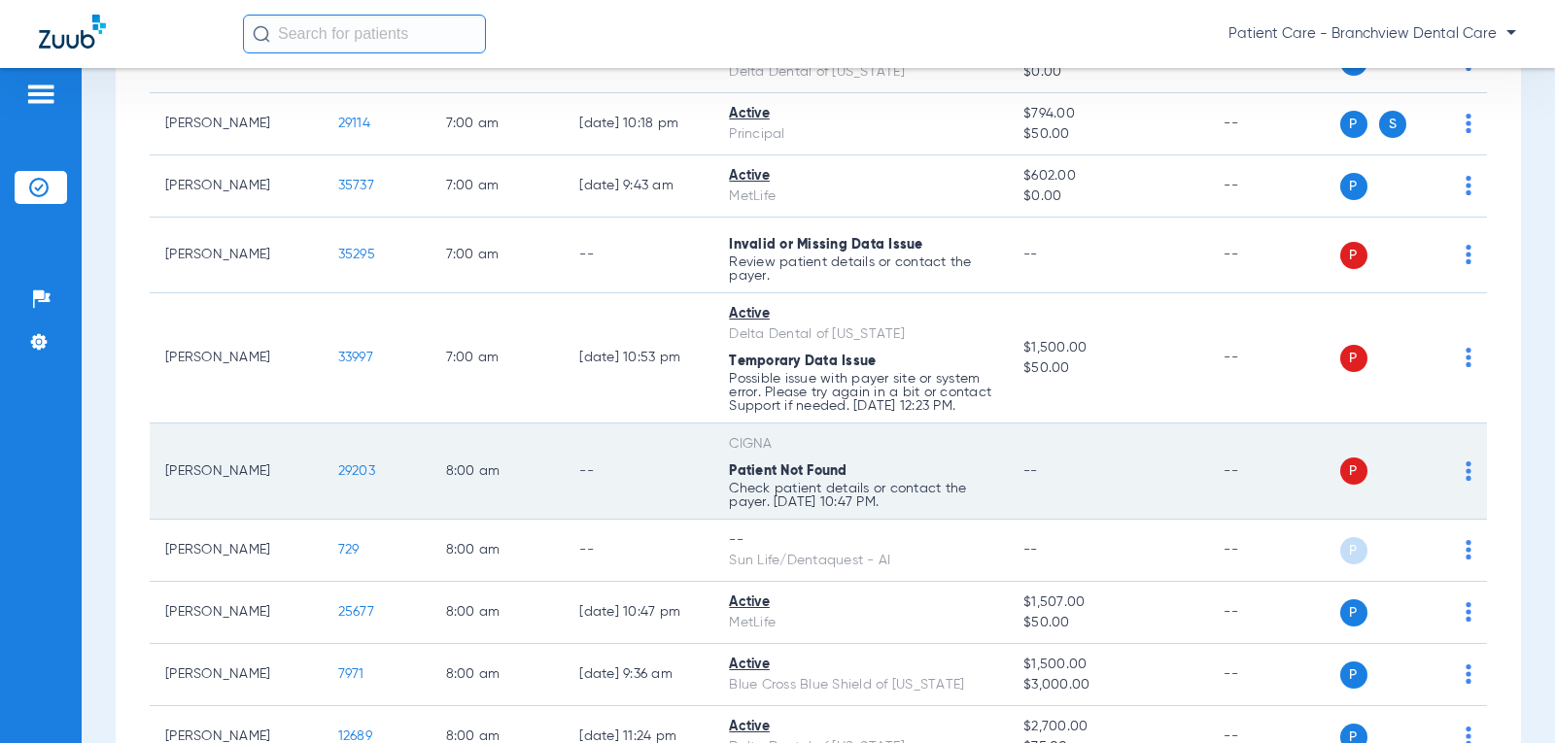
click at [341, 478] on span "29203" at bounding box center [356, 471] width 37 height 14
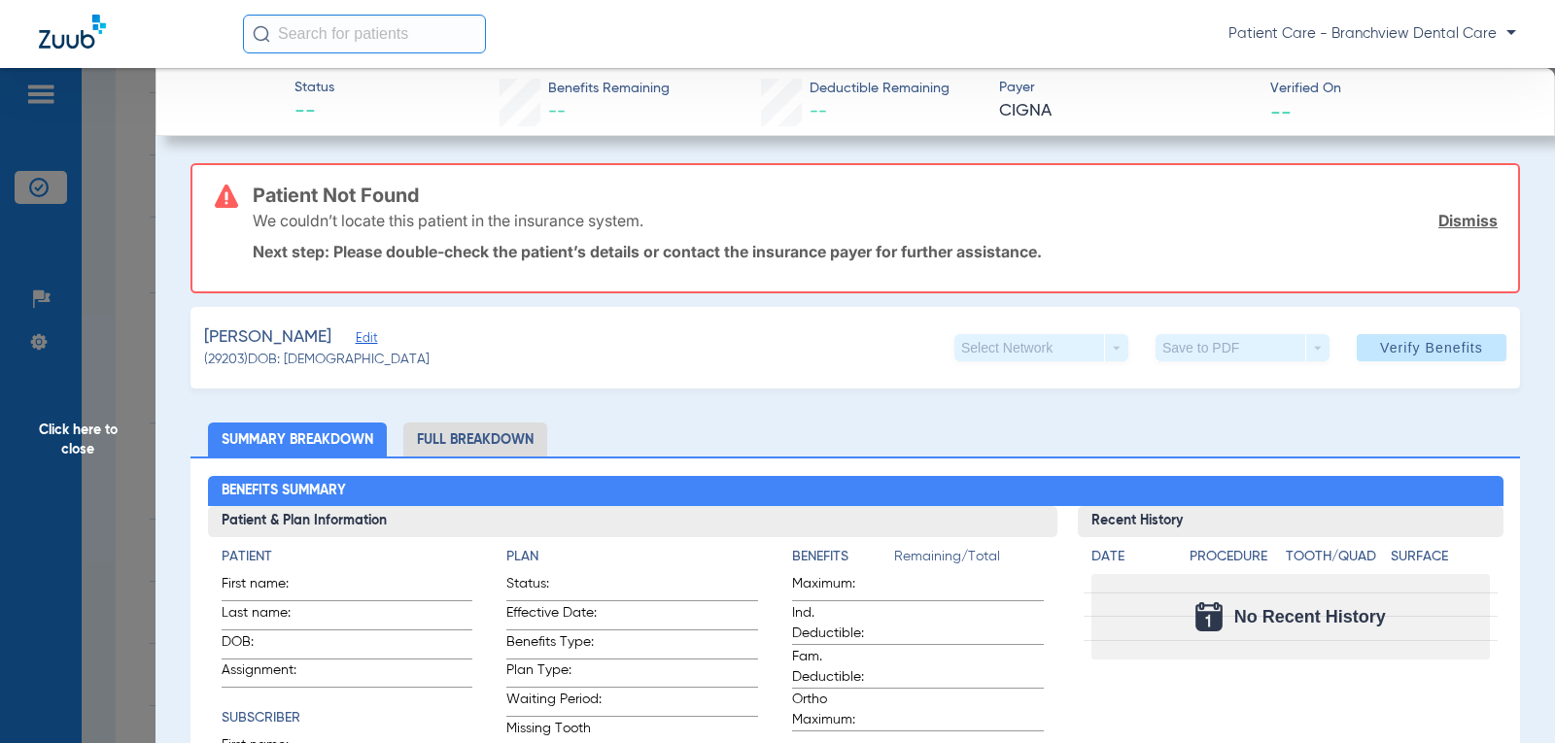
click at [359, 342] on span "Edit" at bounding box center [364, 340] width 17 height 18
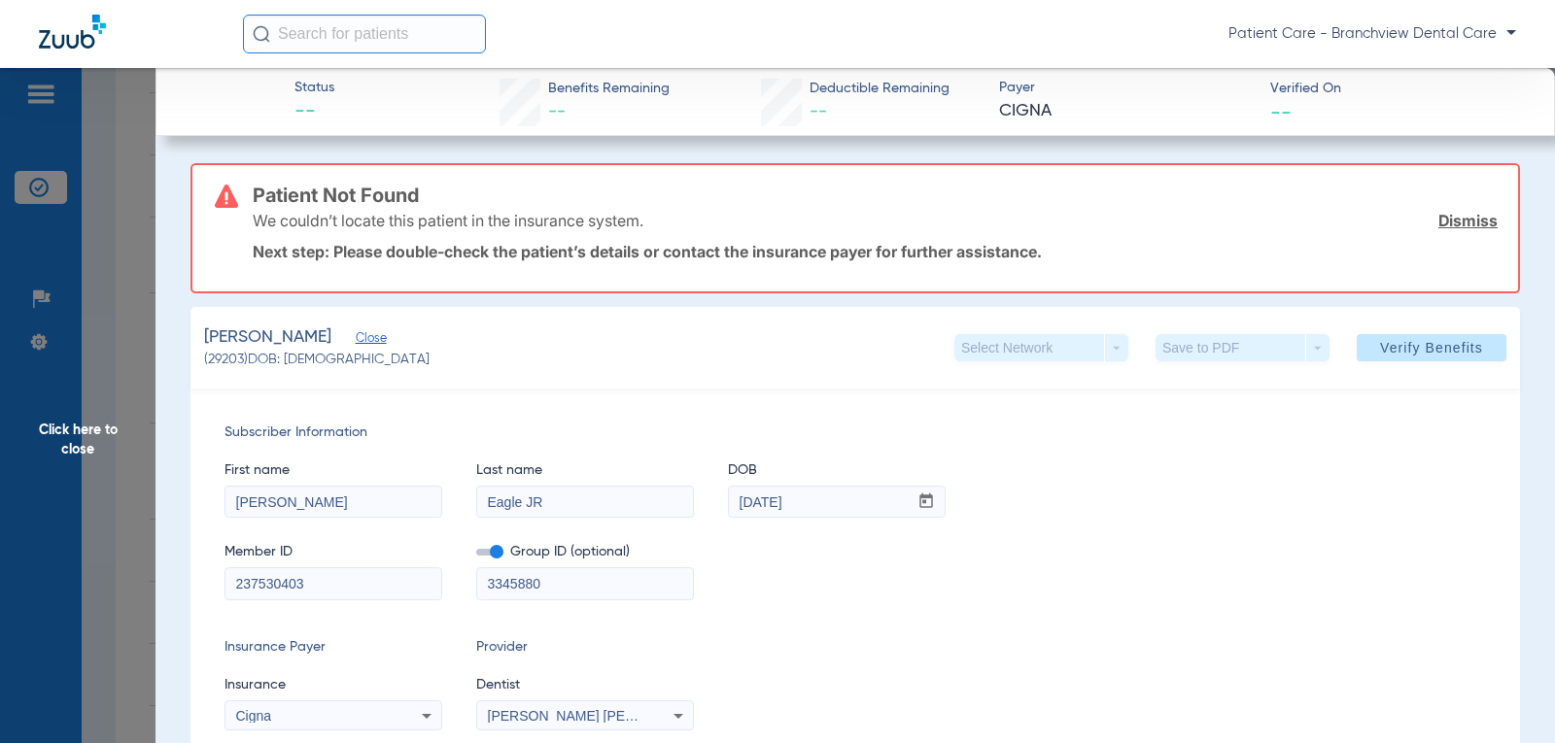
drag, startPoint x: 328, startPoint y: 585, endPoint x: 182, endPoint y: 586, distance: 146.7
type input "u"
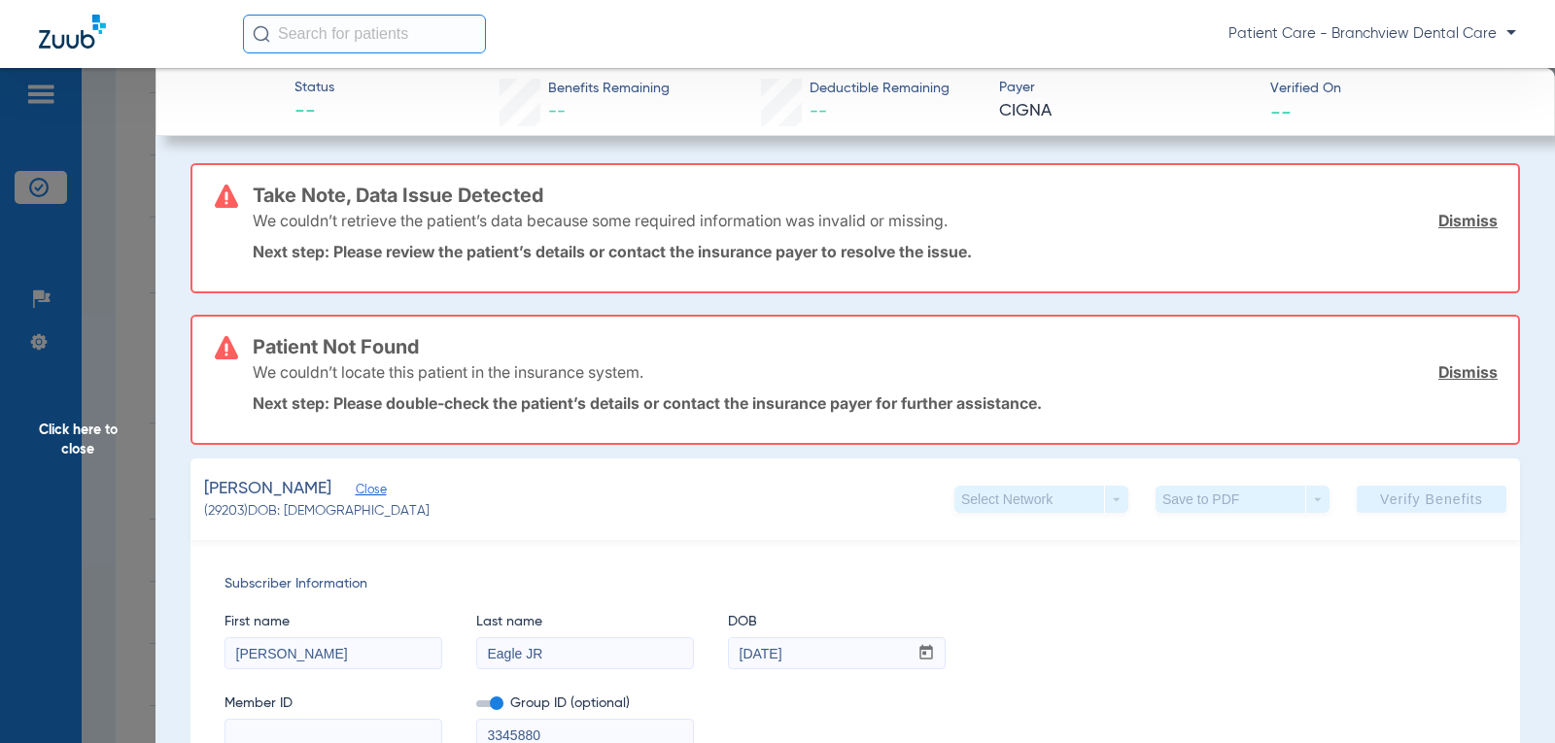
click at [65, 433] on span "Click here to close" at bounding box center [77, 439] width 155 height 743
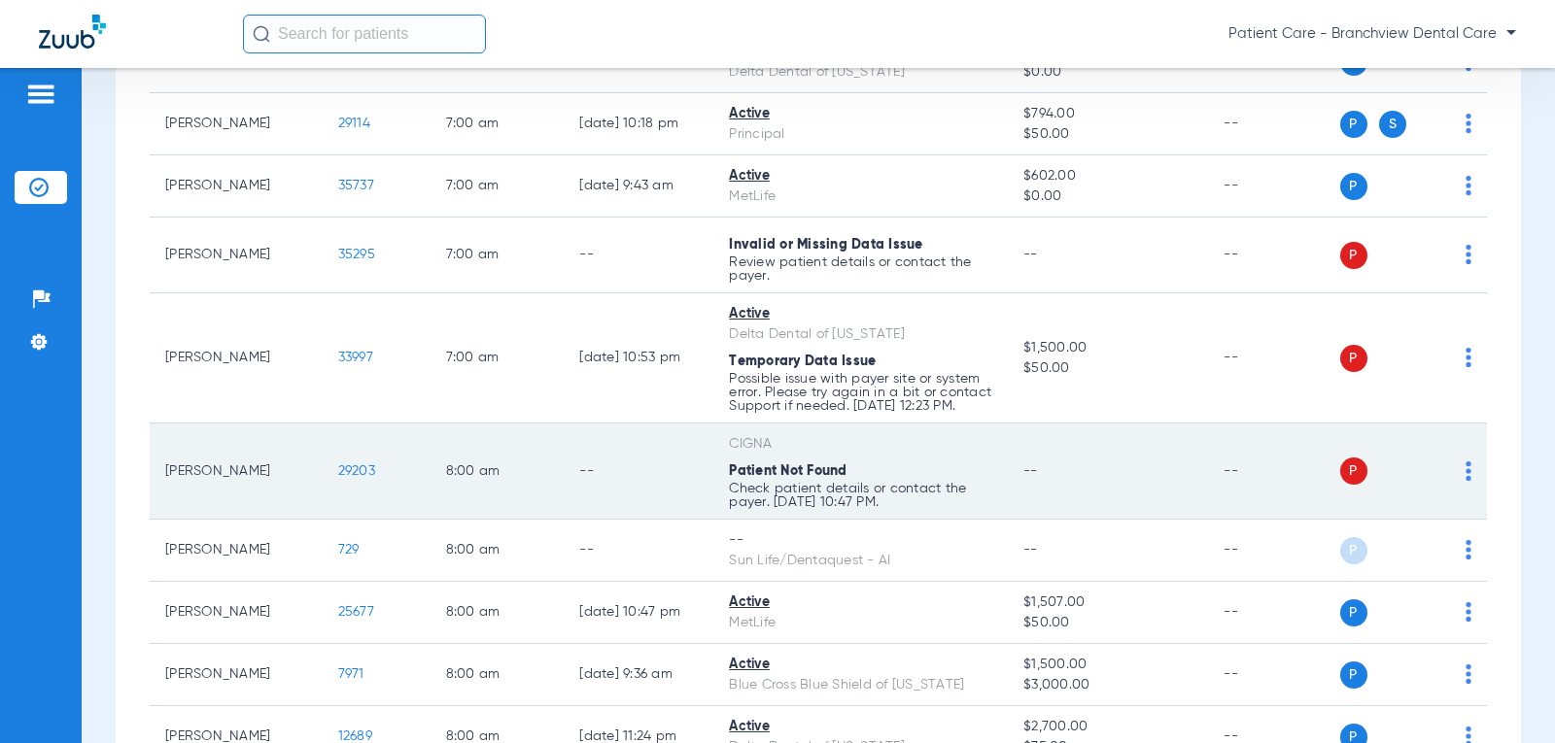
click at [1185, 492] on td "P S" at bounding box center [1414, 472] width 148 height 96
click at [1185, 483] on div "P S" at bounding box center [1406, 471] width 132 height 27
click at [1185, 483] on td "P S" at bounding box center [1414, 472] width 148 height 96
click at [1185, 481] on img at bounding box center [1468, 471] width 6 height 19
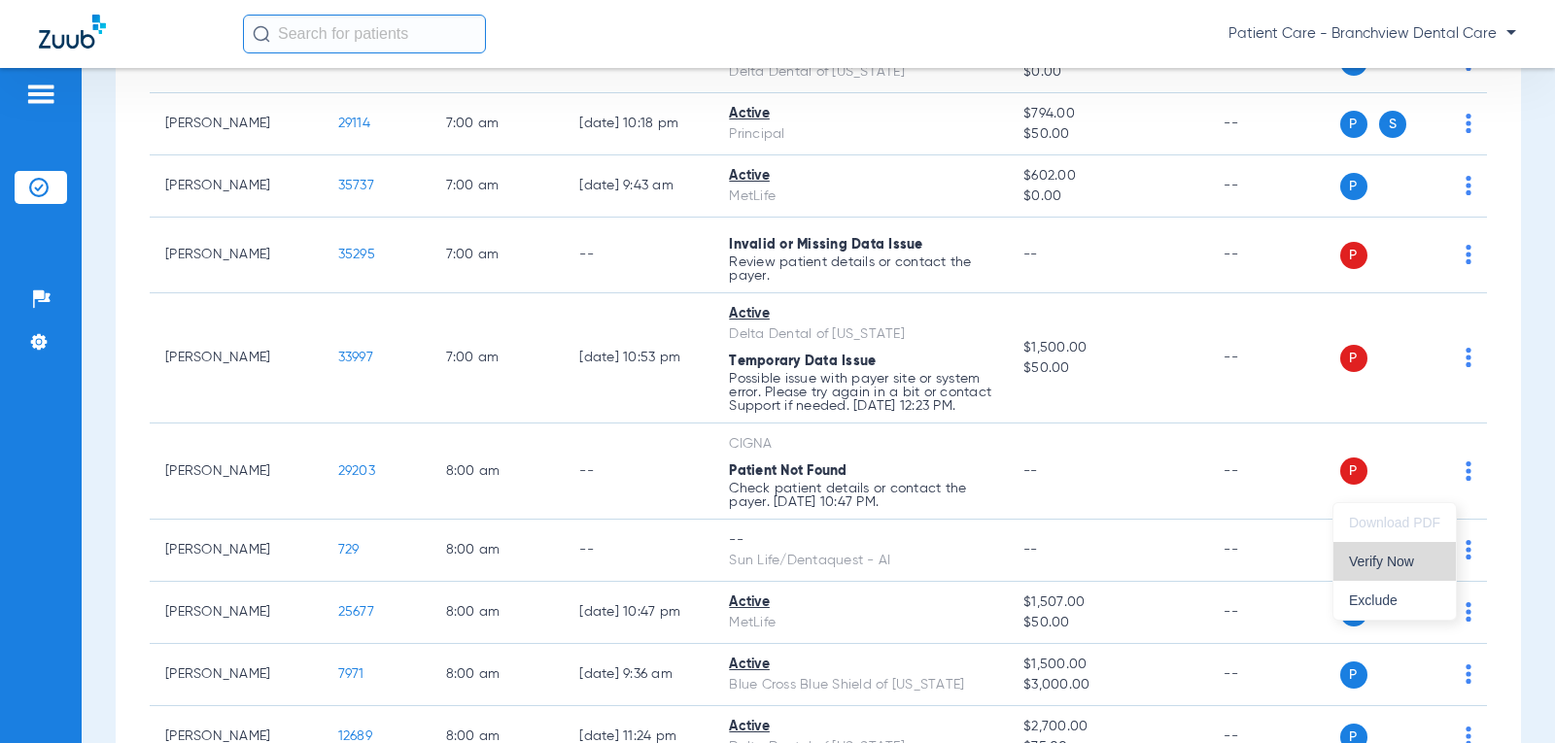
click at [1185, 561] on span "Verify Now" at bounding box center [1394, 562] width 91 height 14
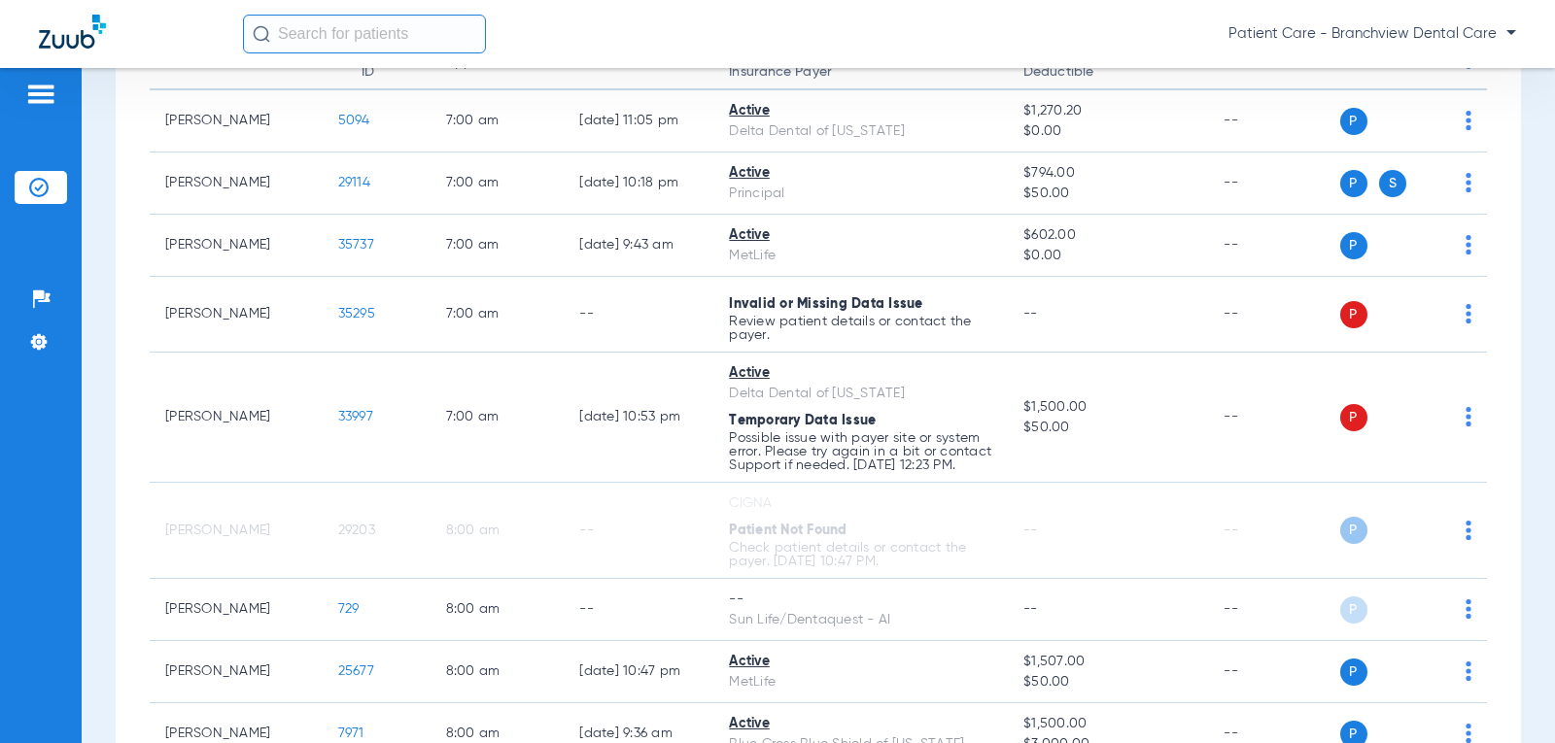
scroll to position [194, 0]
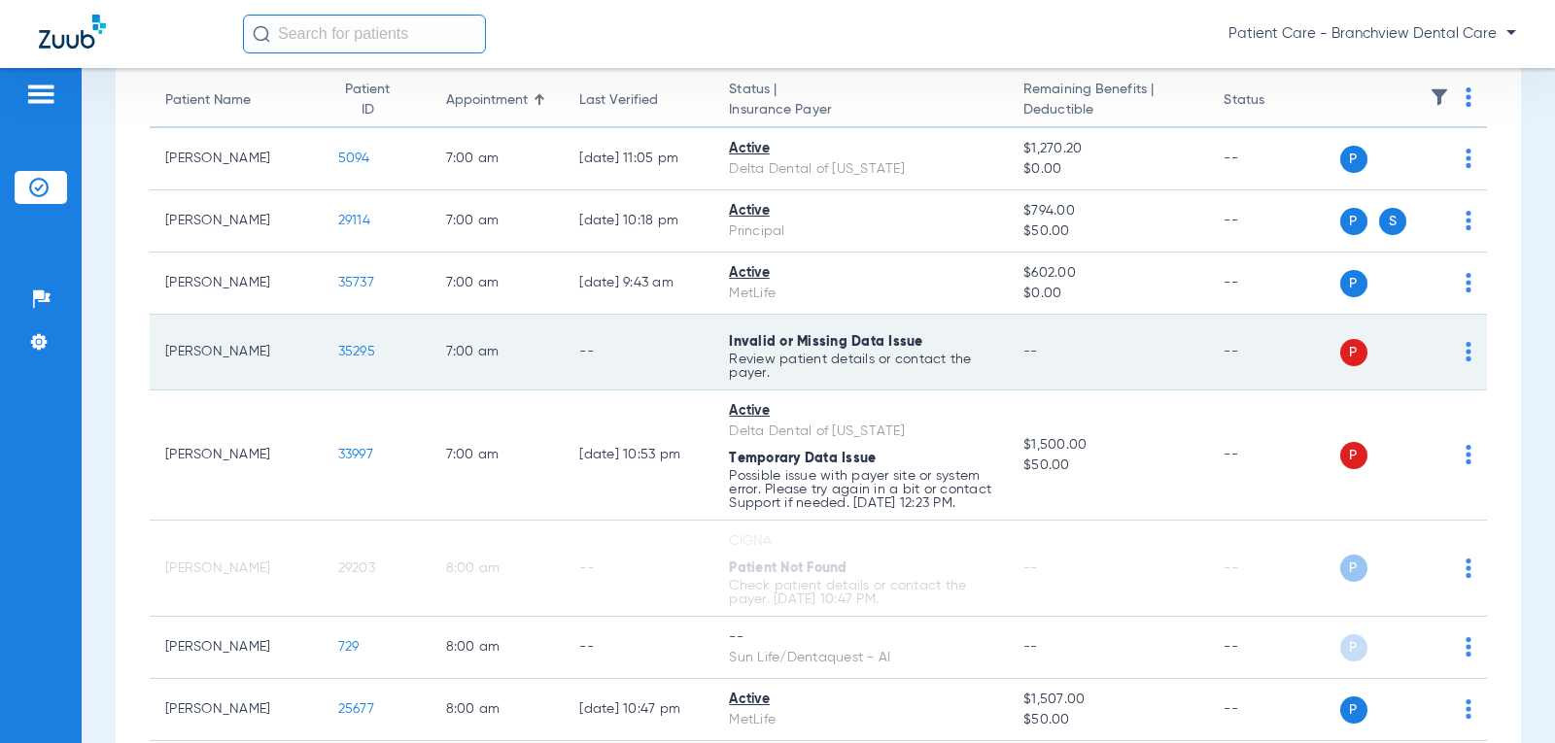
click at [1185, 348] on div "P S" at bounding box center [1406, 352] width 132 height 27
click at [1185, 352] on img at bounding box center [1468, 351] width 6 height 19
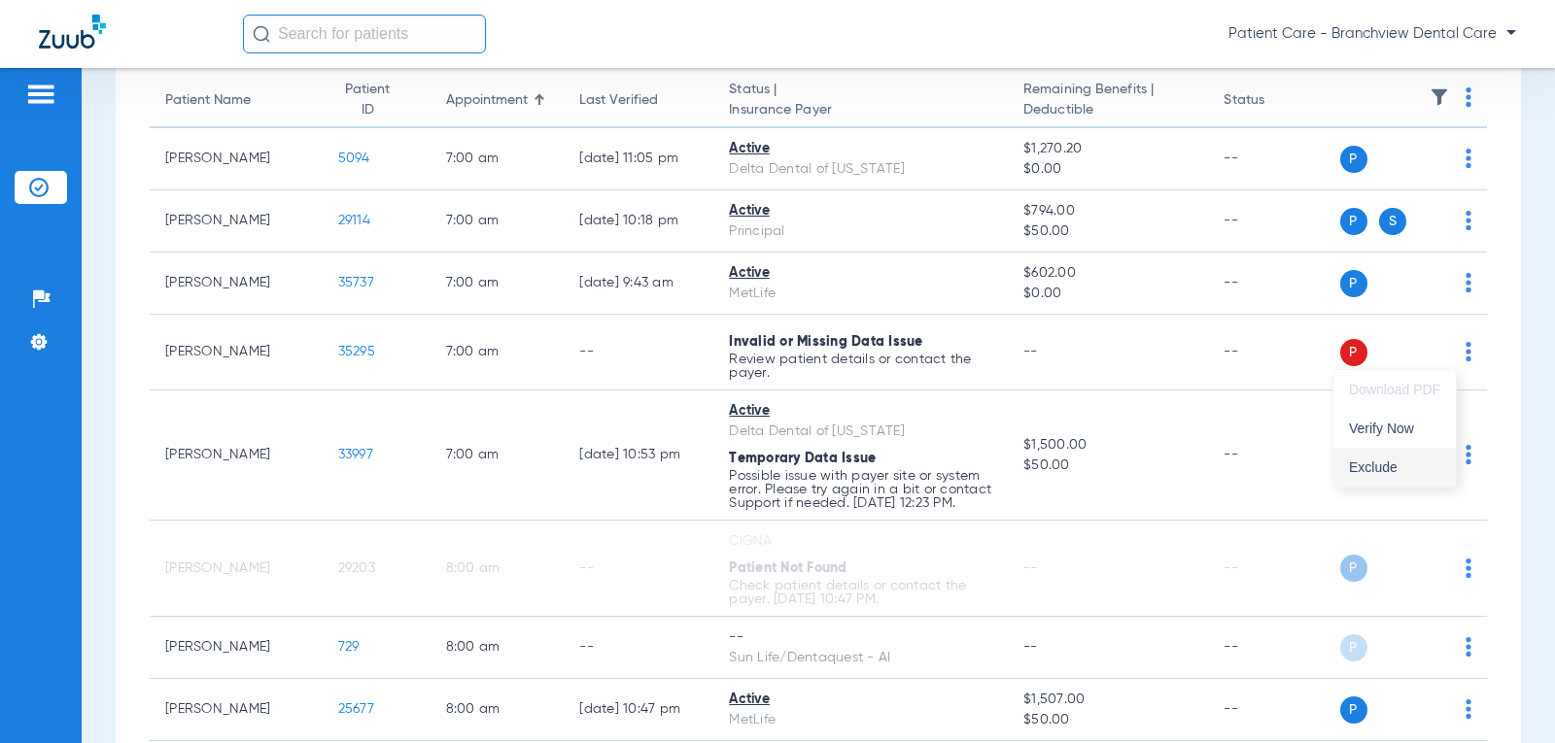
click at [1185, 471] on span "Exclude" at bounding box center [1394, 468] width 91 height 14
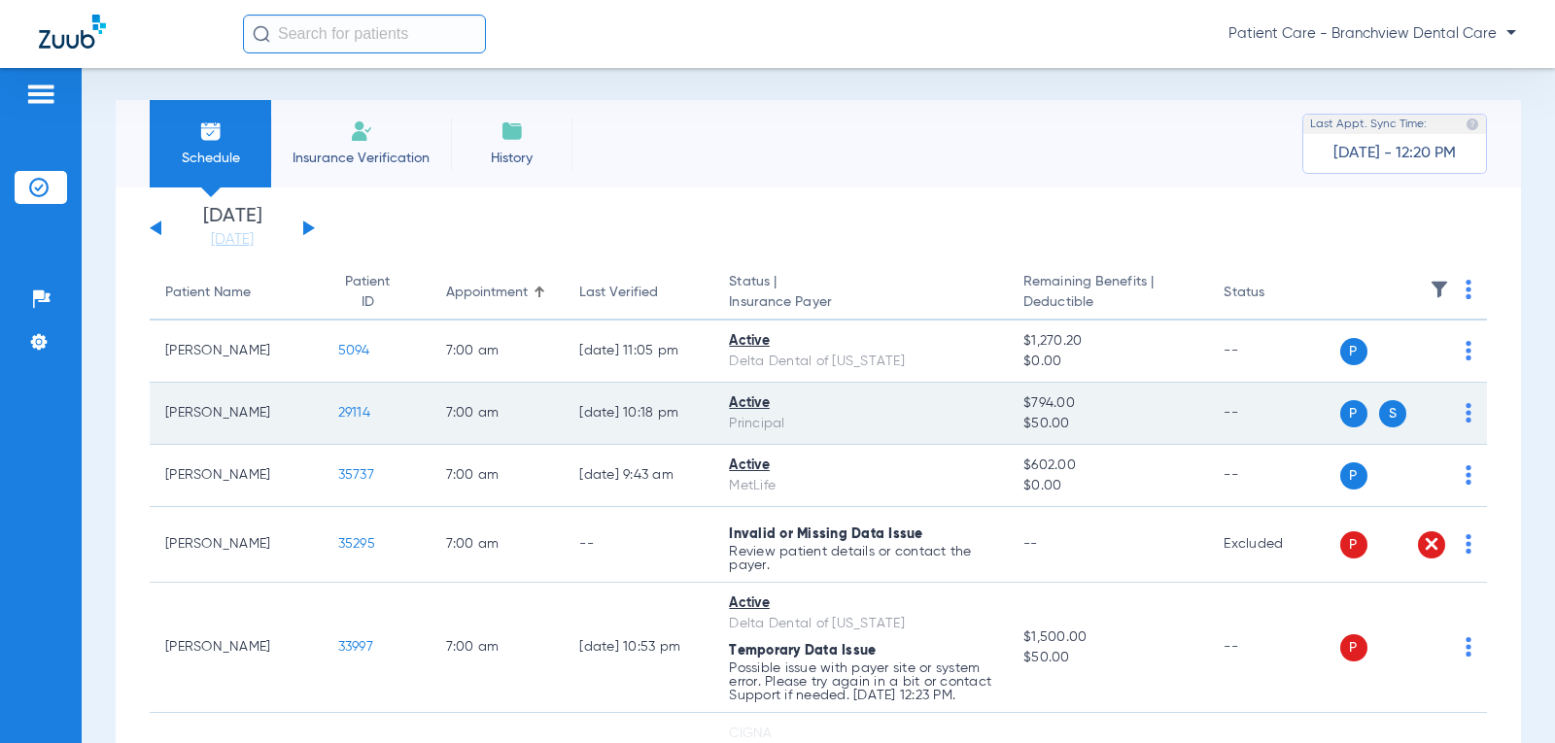
scroll to position [0, 0]
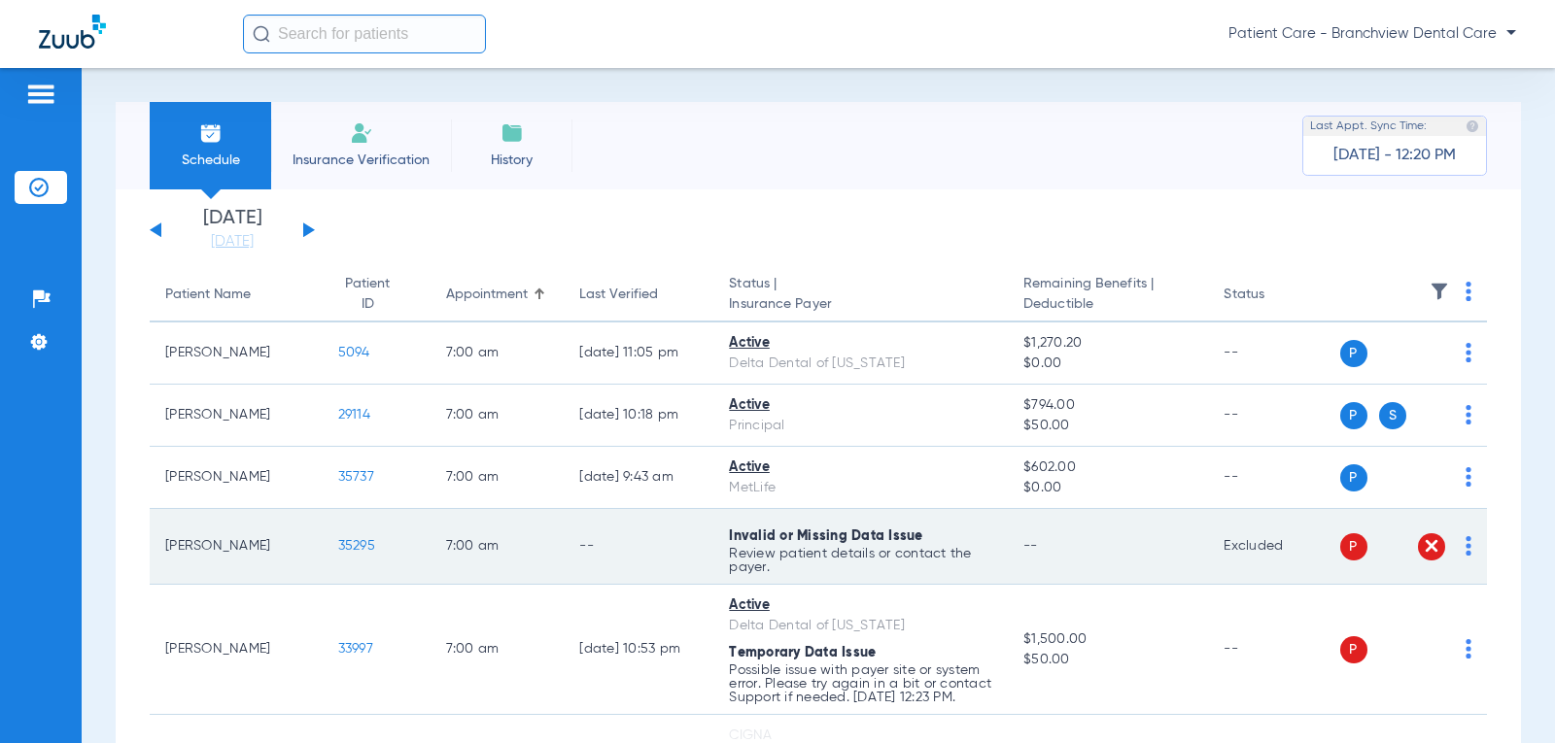
click at [1185, 550] on img at bounding box center [1430, 545] width 19 height 19
click at [1185, 548] on img at bounding box center [1430, 545] width 19 height 19
click at [1185, 542] on span "P" at bounding box center [1353, 546] width 27 height 27
click at [1185, 545] on img at bounding box center [1430, 545] width 19 height 19
click at [1185, 543] on img at bounding box center [1468, 545] width 6 height 19
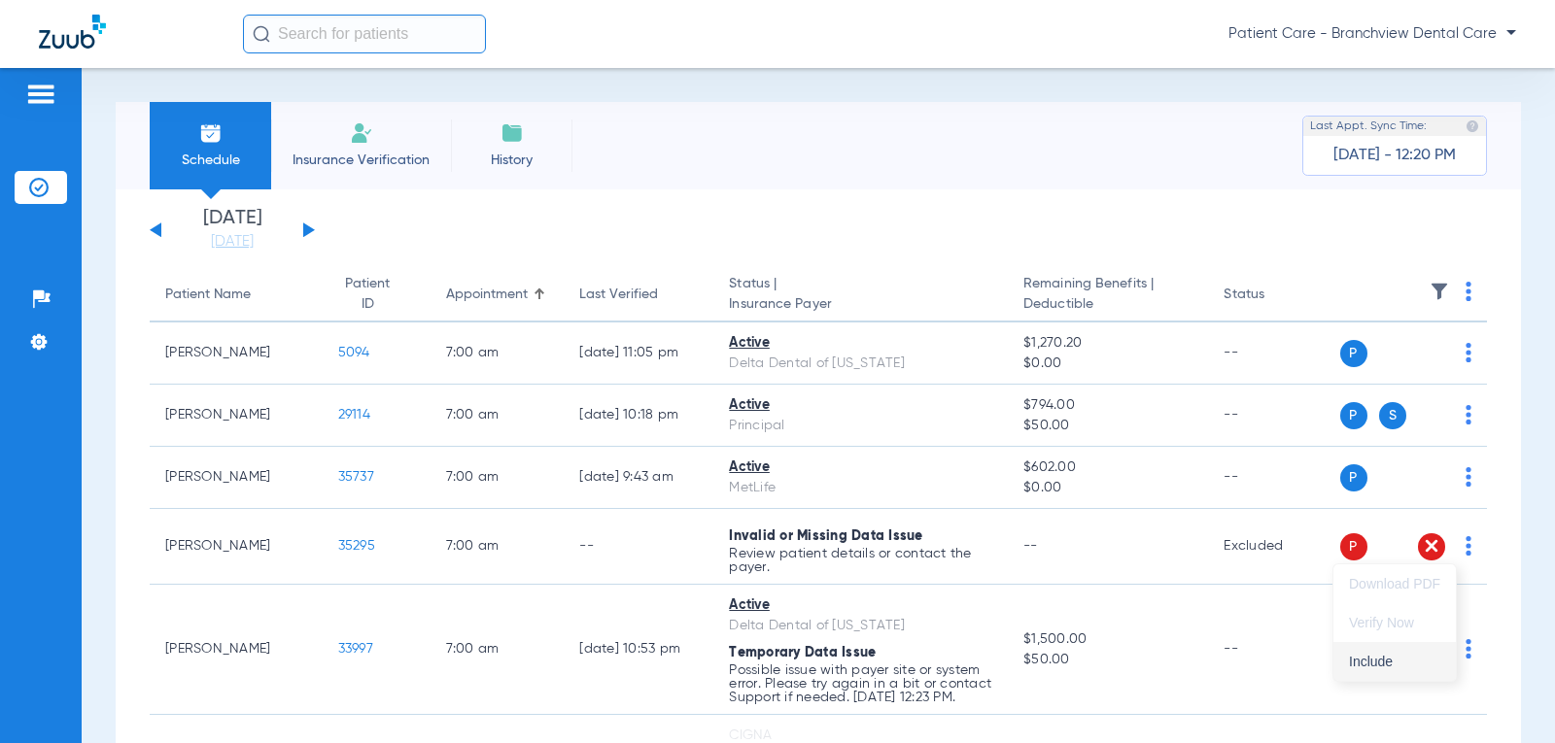
click at [1185, 666] on span "Include" at bounding box center [1394, 662] width 91 height 14
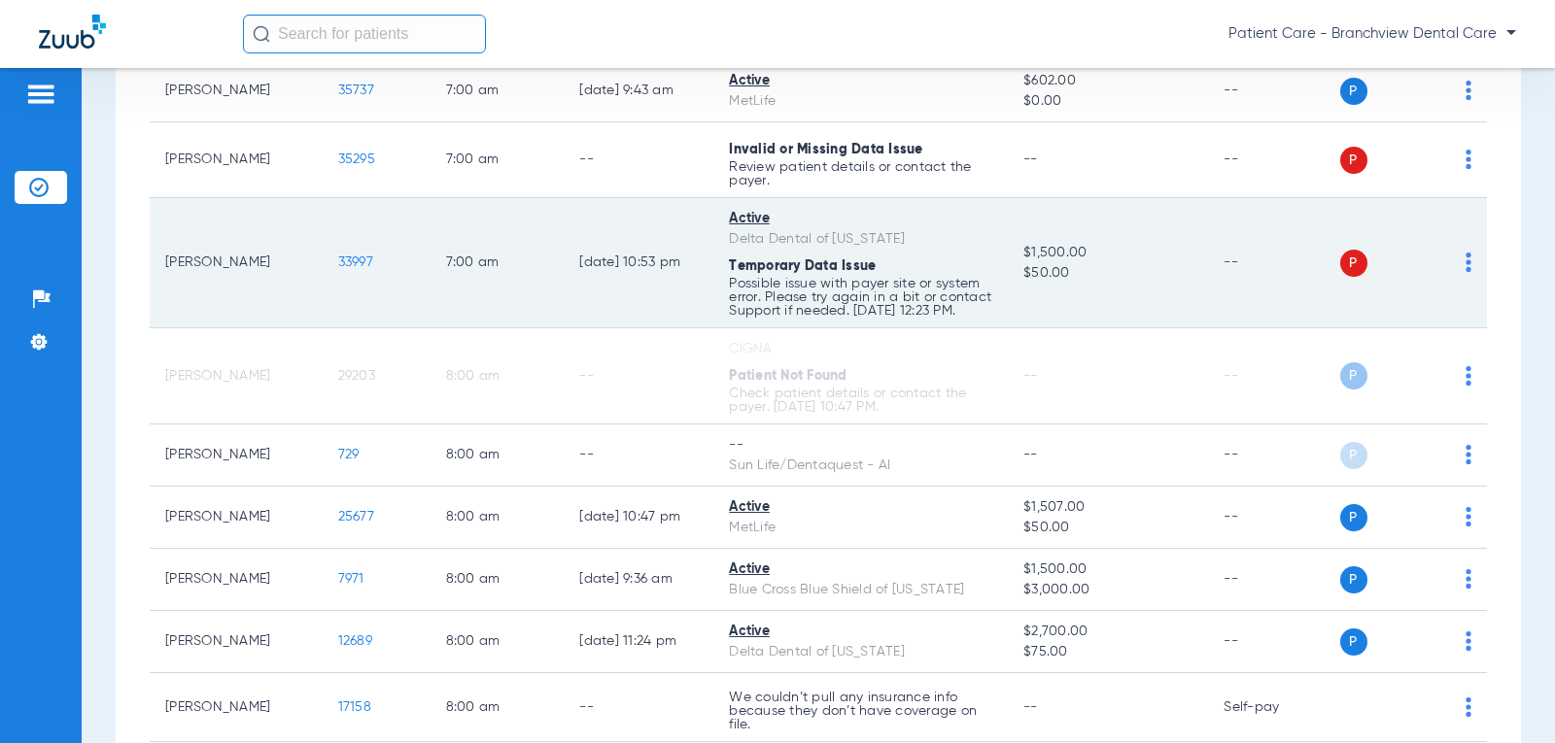
scroll to position [389, 0]
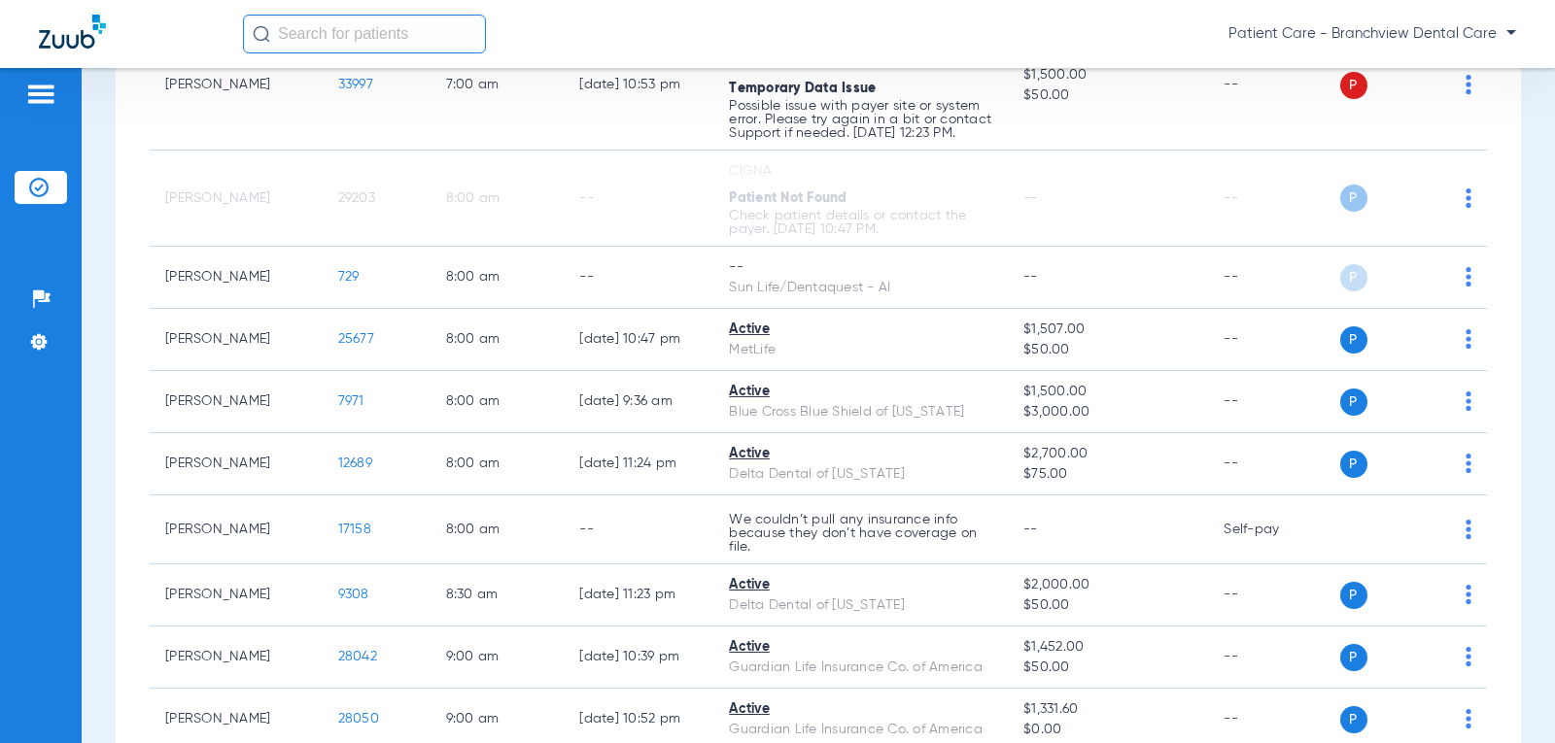
scroll to position [486, 0]
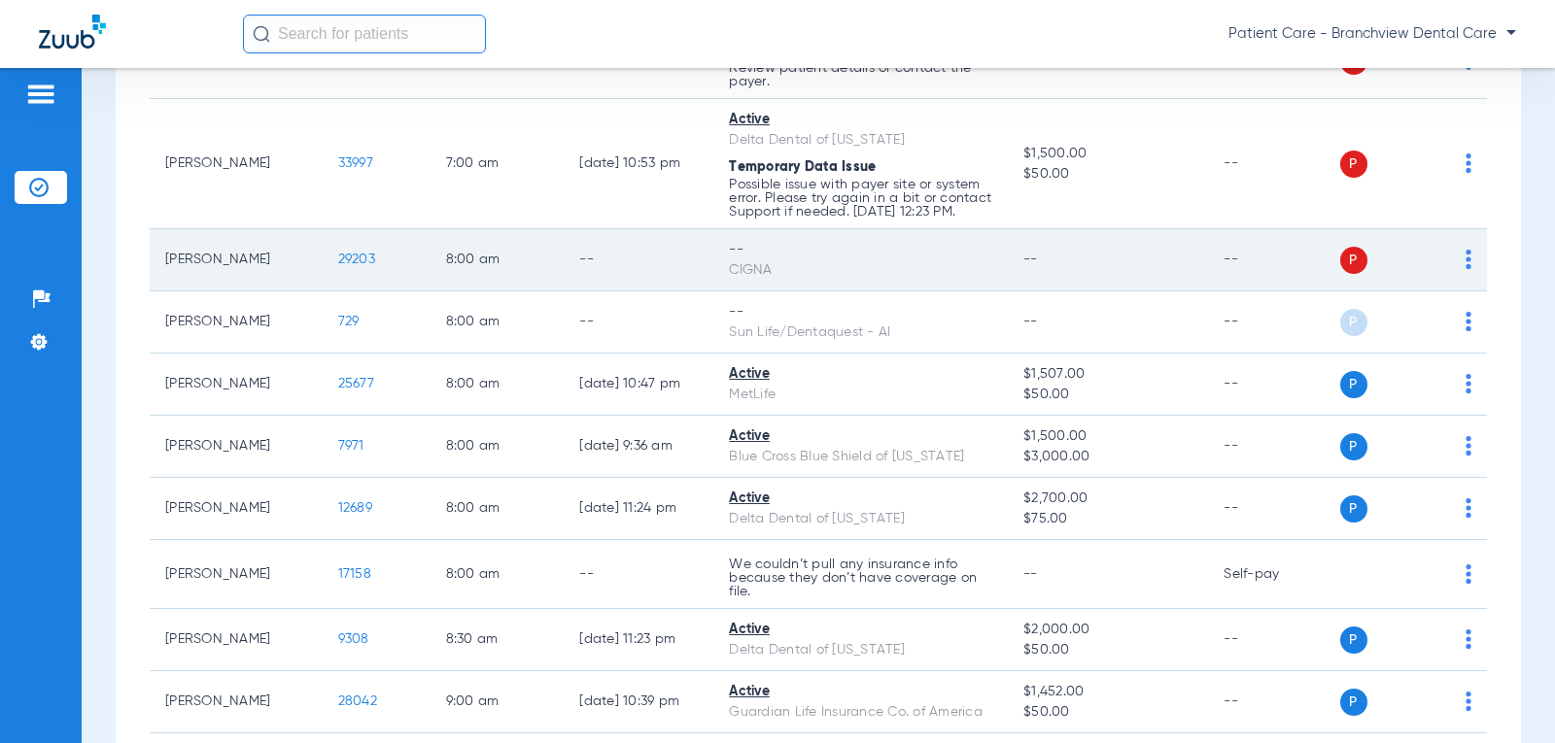
click at [1346, 274] on span "P" at bounding box center [1353, 260] width 27 height 27
click at [1340, 274] on span "P" at bounding box center [1353, 260] width 27 height 27
click at [338, 266] on span "29203" at bounding box center [356, 260] width 37 height 14
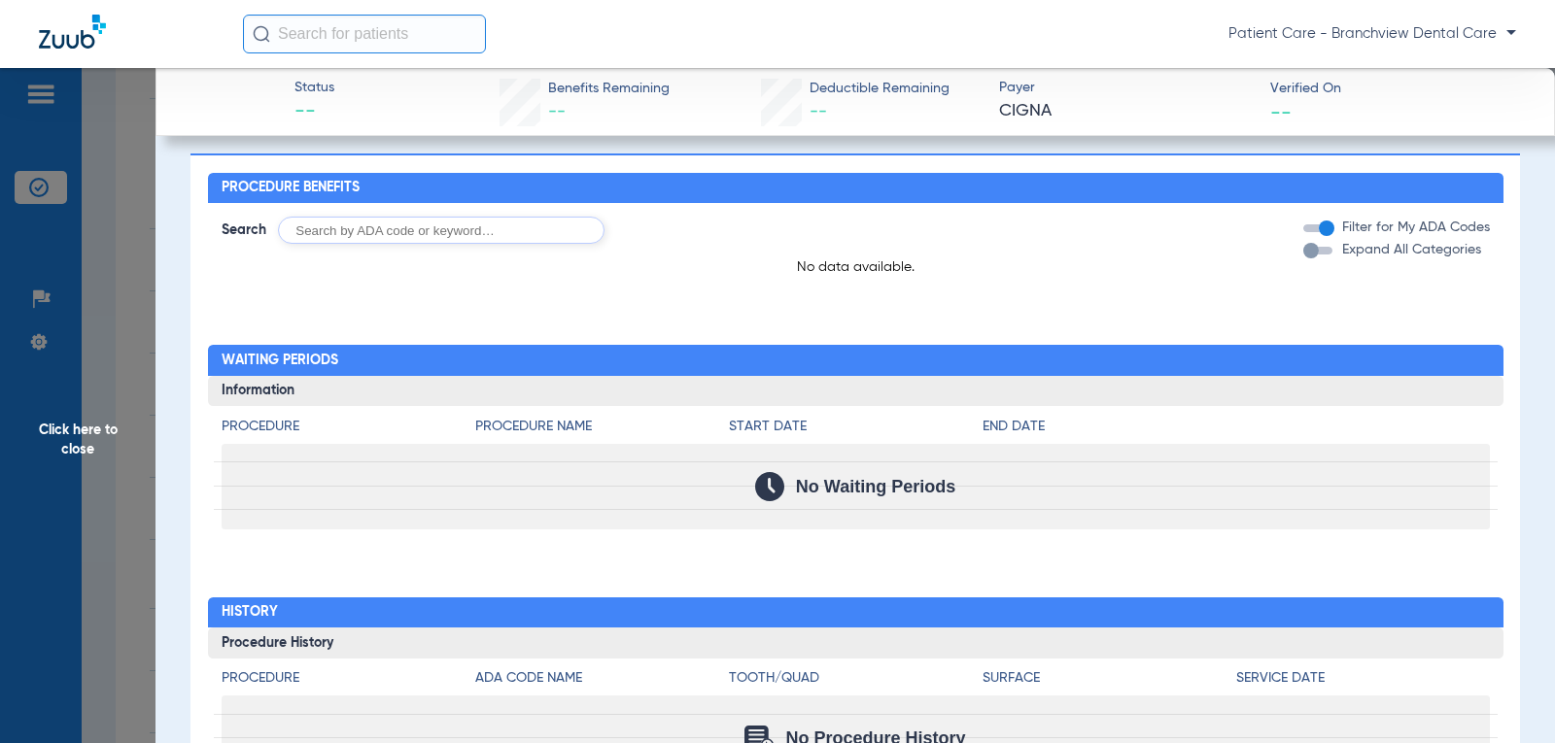
scroll to position [0, 0]
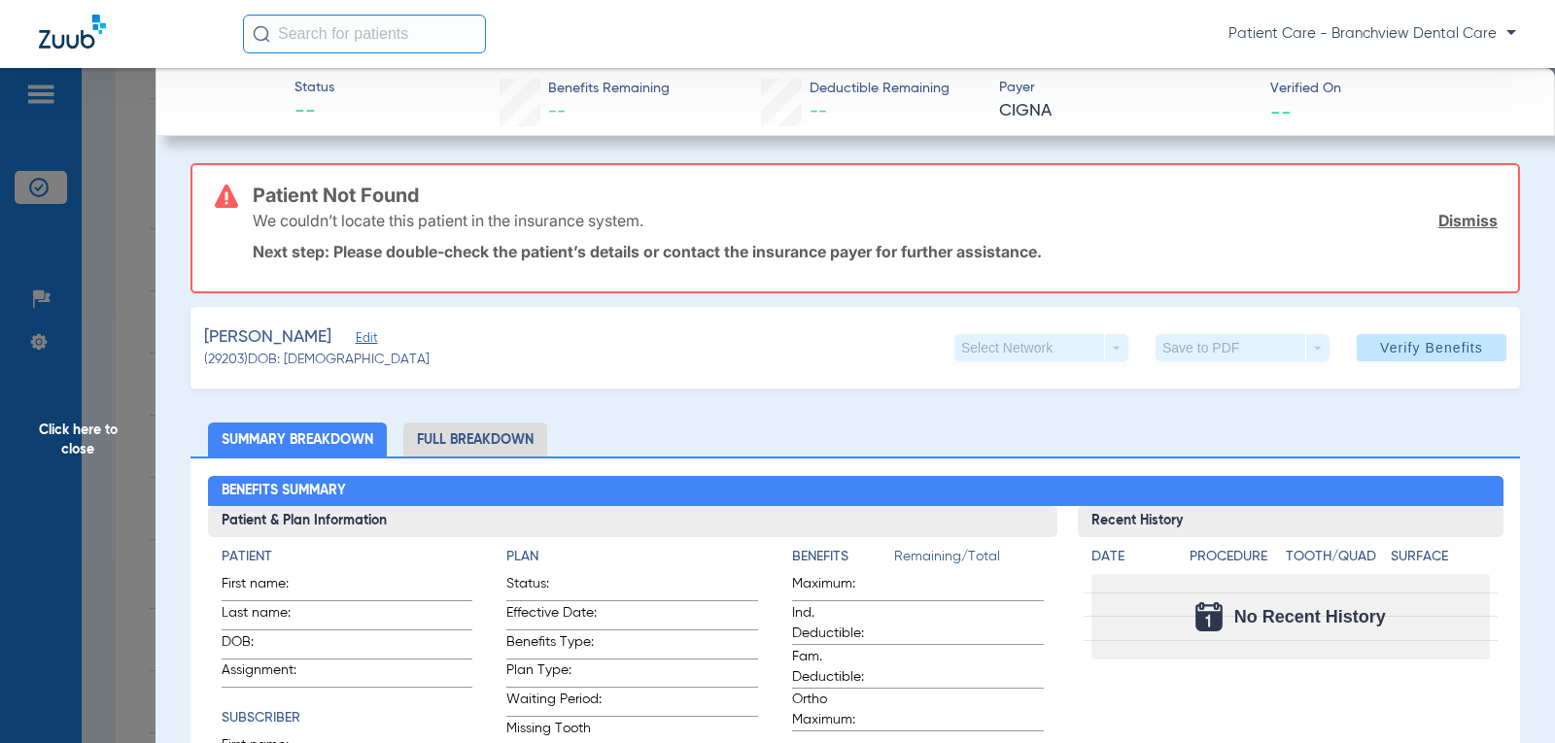
click at [359, 336] on span "Edit" at bounding box center [364, 340] width 17 height 18
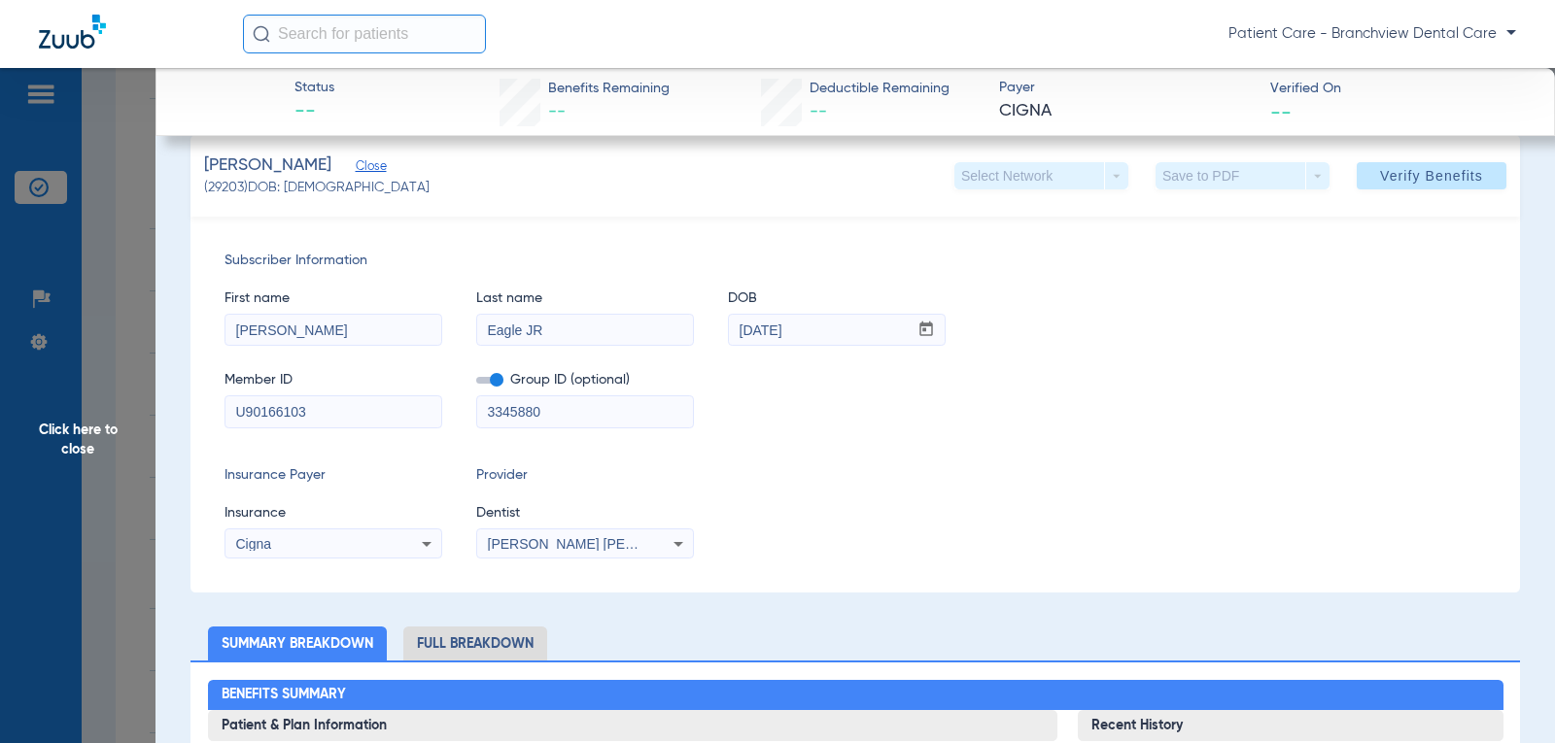
scroll to position [194, 0]
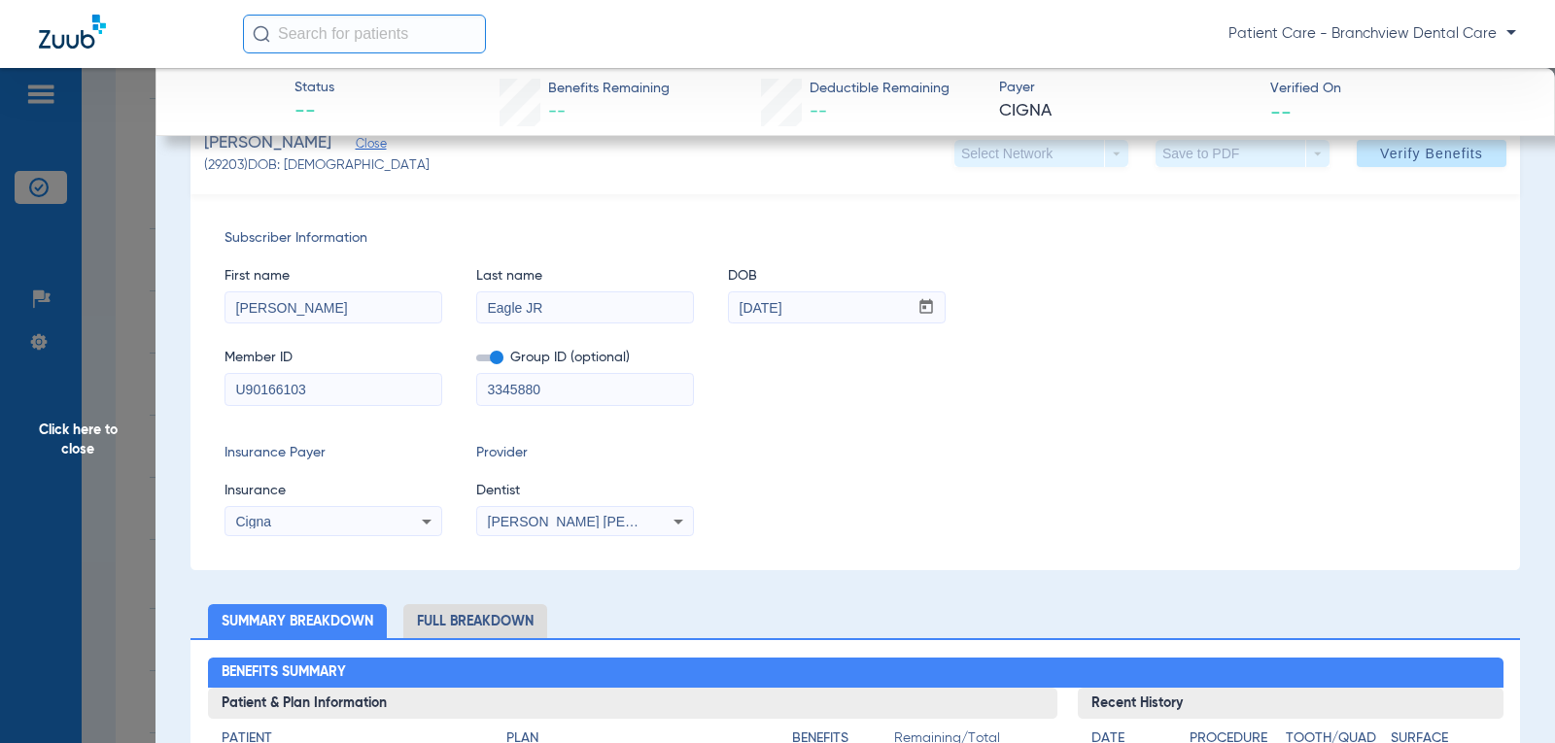
click at [572, 310] on input "Eagle JR" at bounding box center [585, 307] width 216 height 31
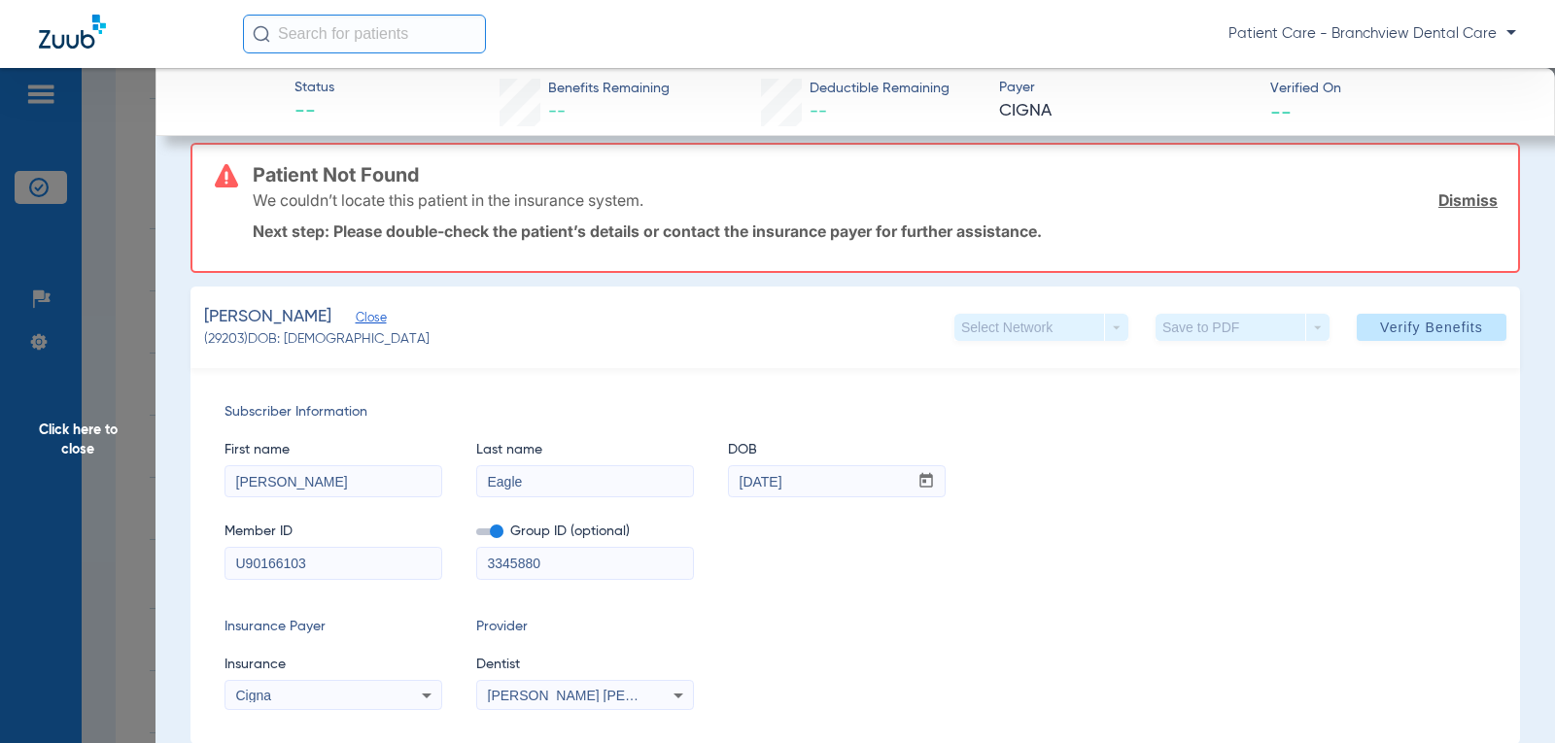
scroll to position [0, 0]
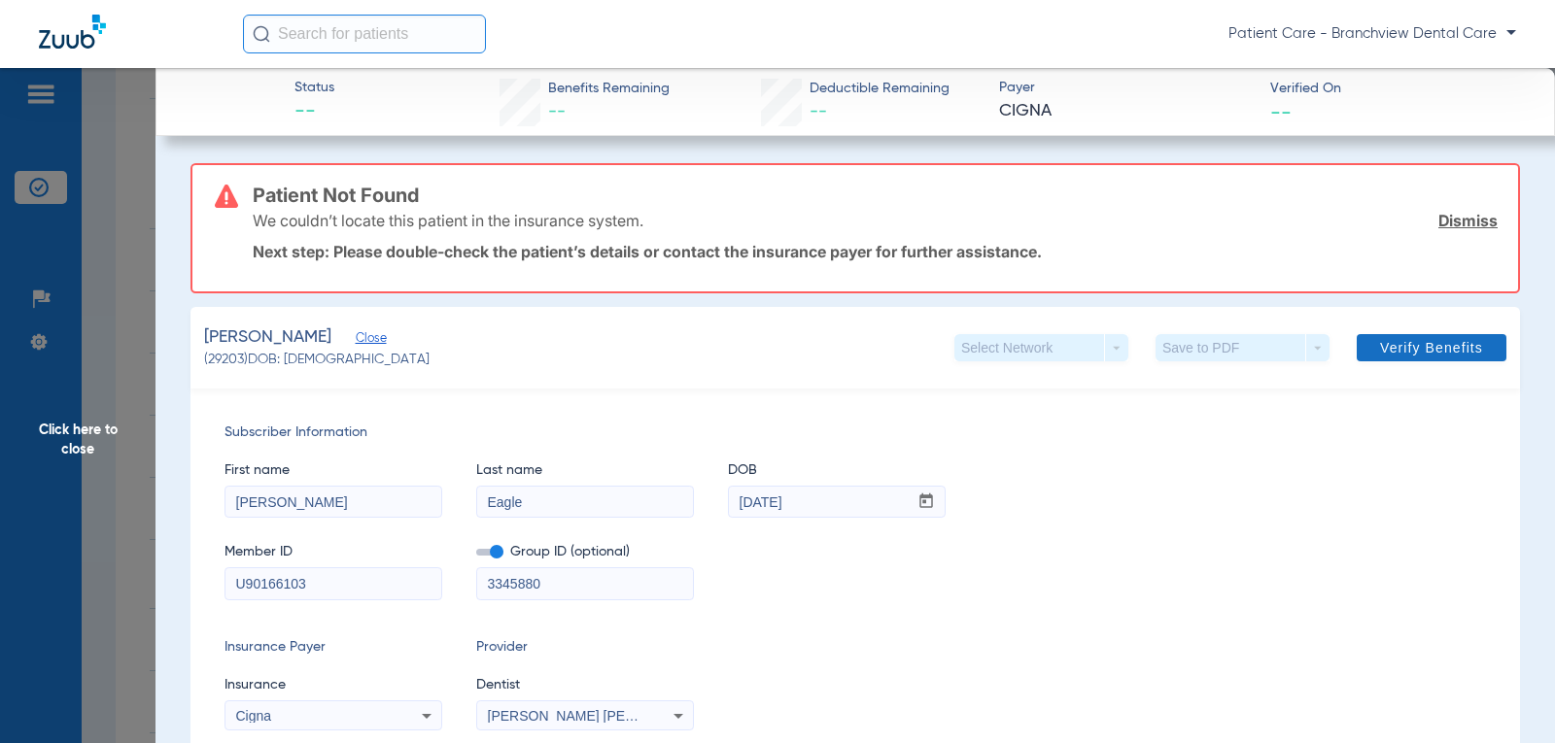
type input "Eagle"
click at [1429, 358] on span at bounding box center [1431, 348] width 150 height 47
click at [1477, 220] on link "Dismiss" at bounding box center [1467, 220] width 59 height 19
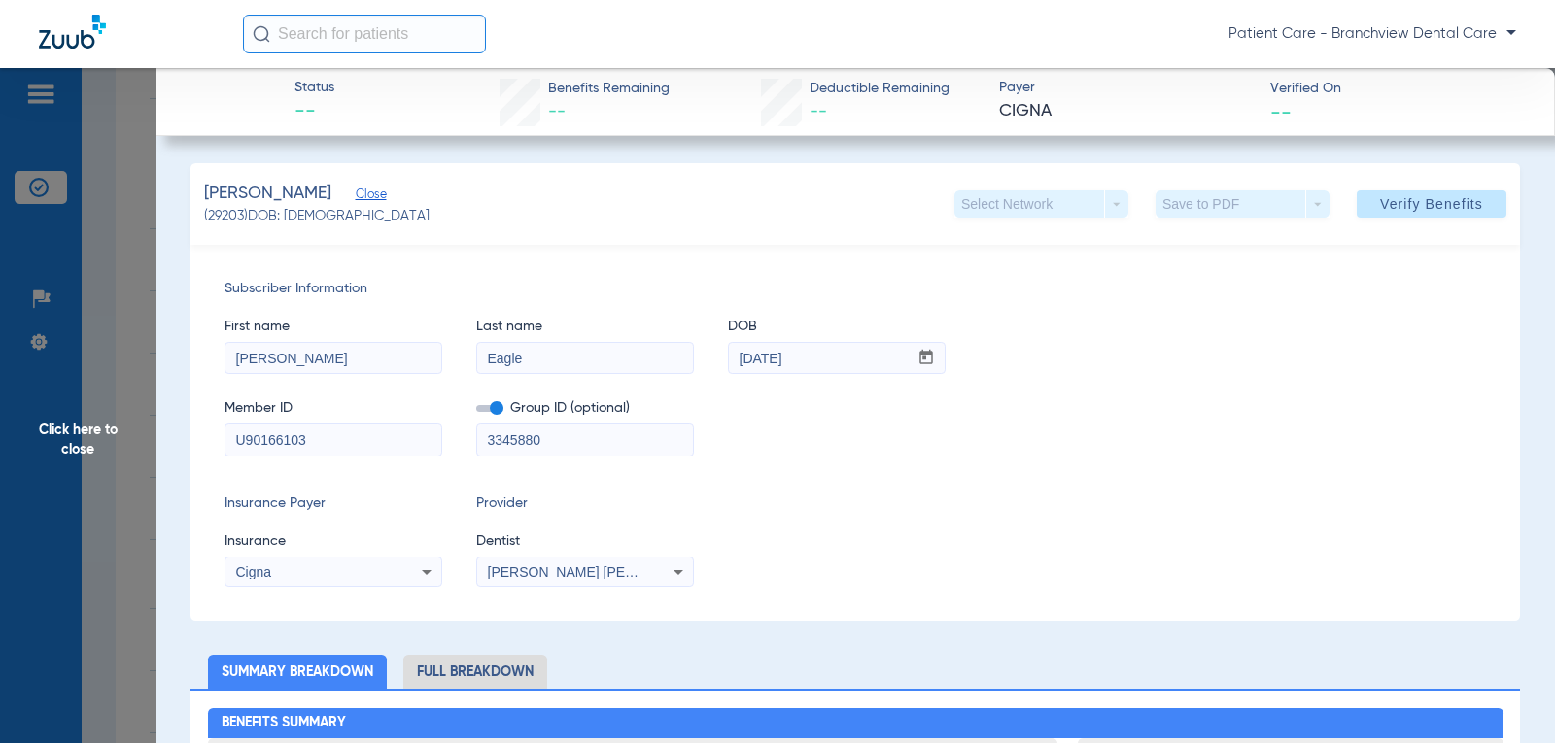
drag, startPoint x: 320, startPoint y: 436, endPoint x: 143, endPoint y: 427, distance: 177.1
